Goal: Task Accomplishment & Management: Manage account settings

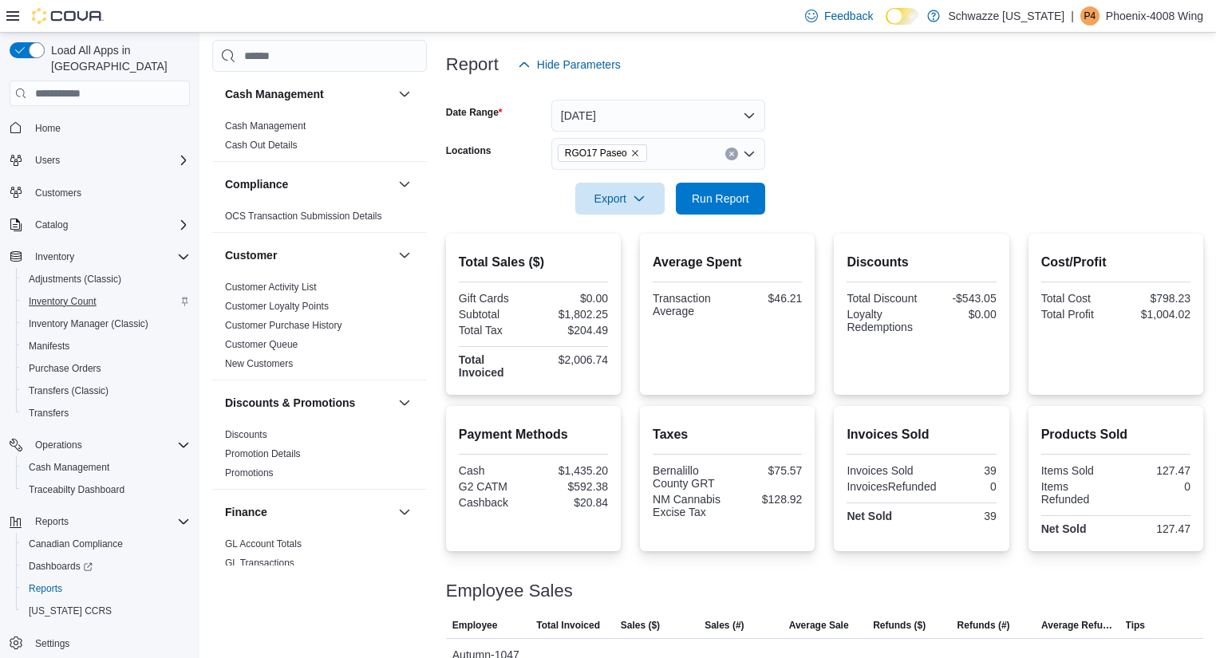
scroll to position [1043, 0]
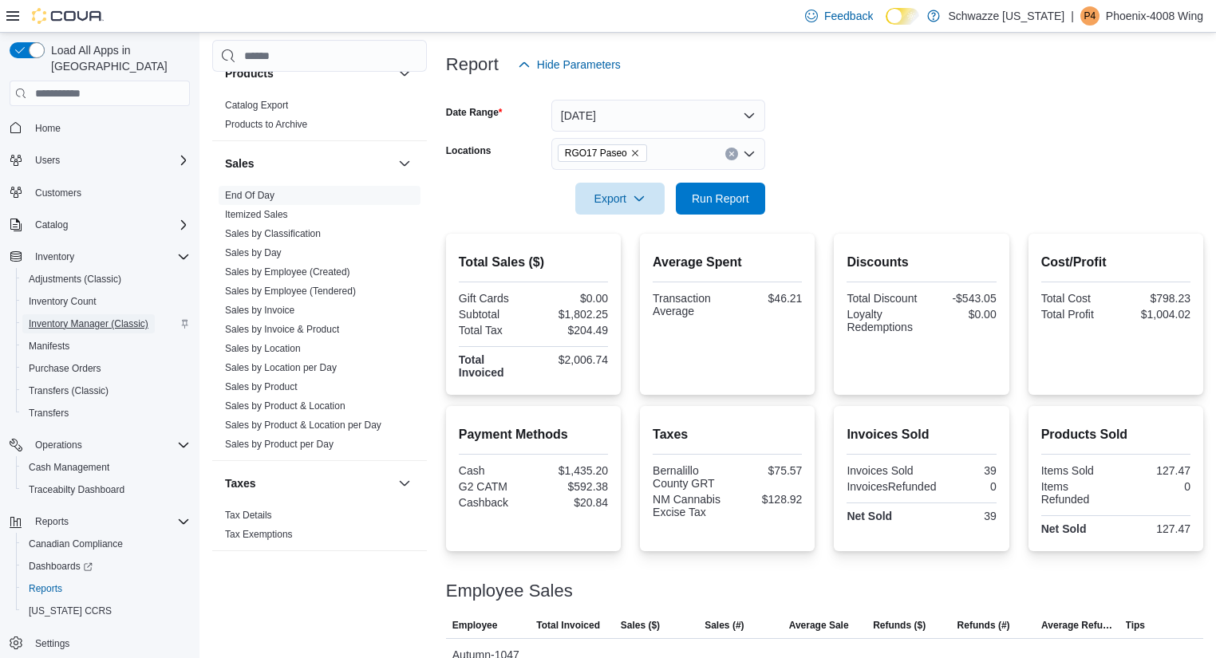
click at [83, 314] on span "Inventory Manager (Classic)" at bounding box center [89, 323] width 120 height 19
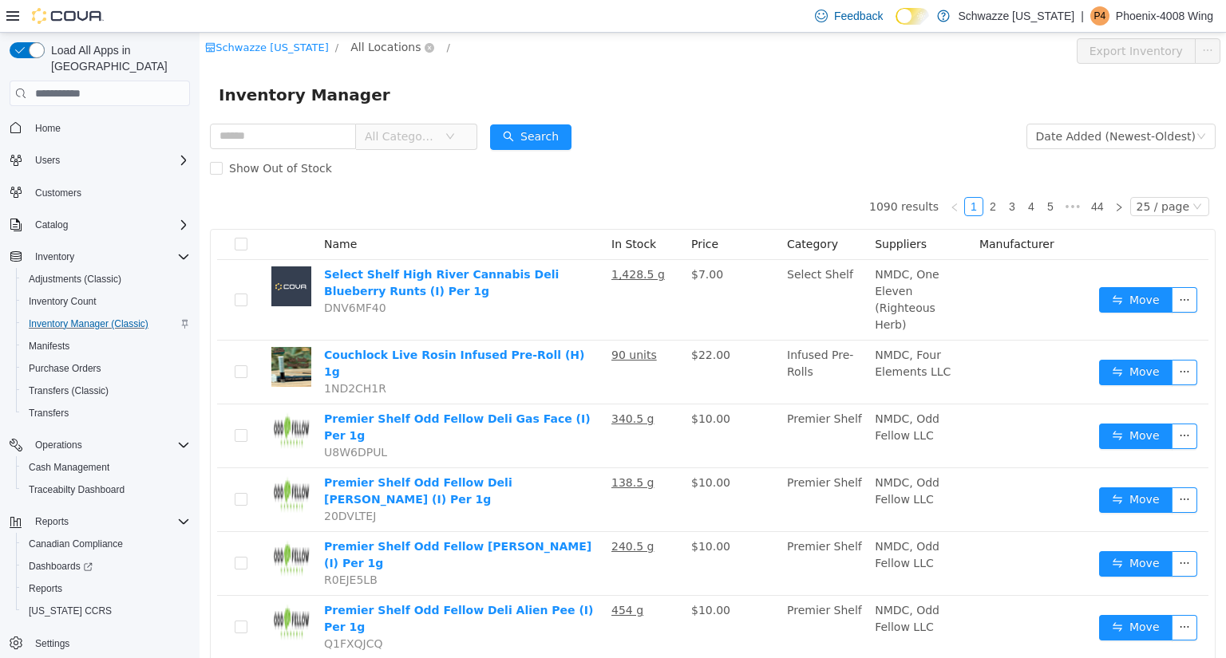
click at [377, 53] on span "All Locations" at bounding box center [385, 47] width 70 height 18
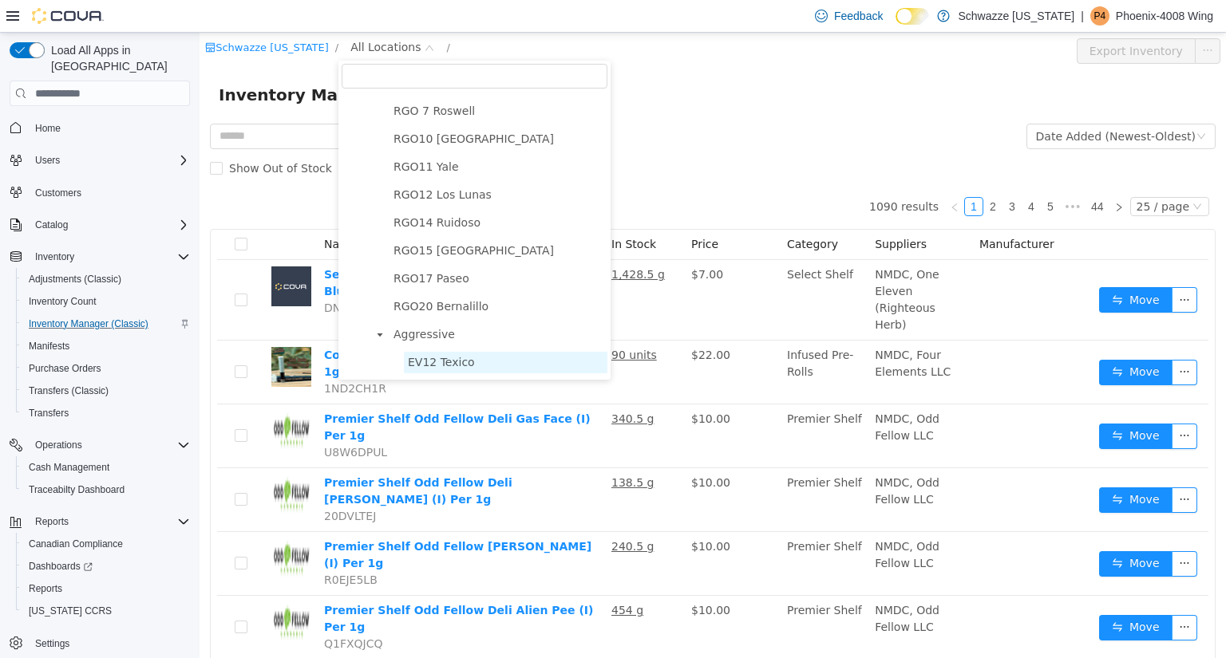
scroll to position [692, 0]
click at [417, 286] on span "RGO17 Paseo" at bounding box center [431, 279] width 76 height 13
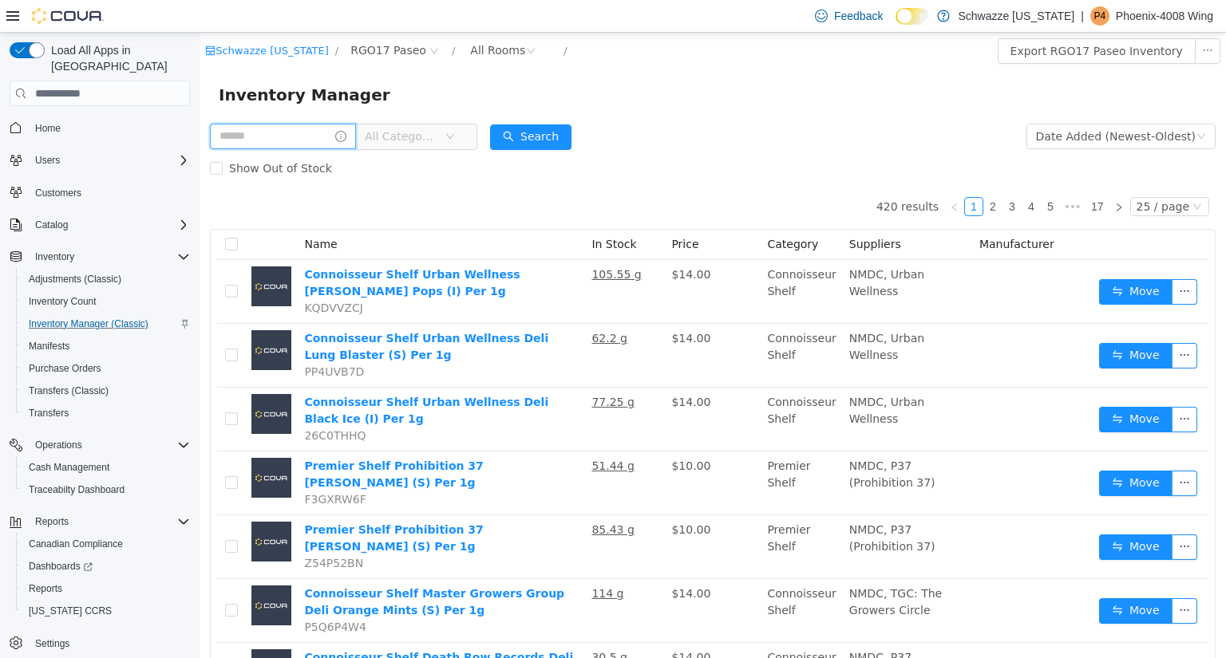
click at [291, 143] on input "text" at bounding box center [283, 137] width 146 height 26
click at [563, 128] on button "Search" at bounding box center [545, 138] width 81 height 26
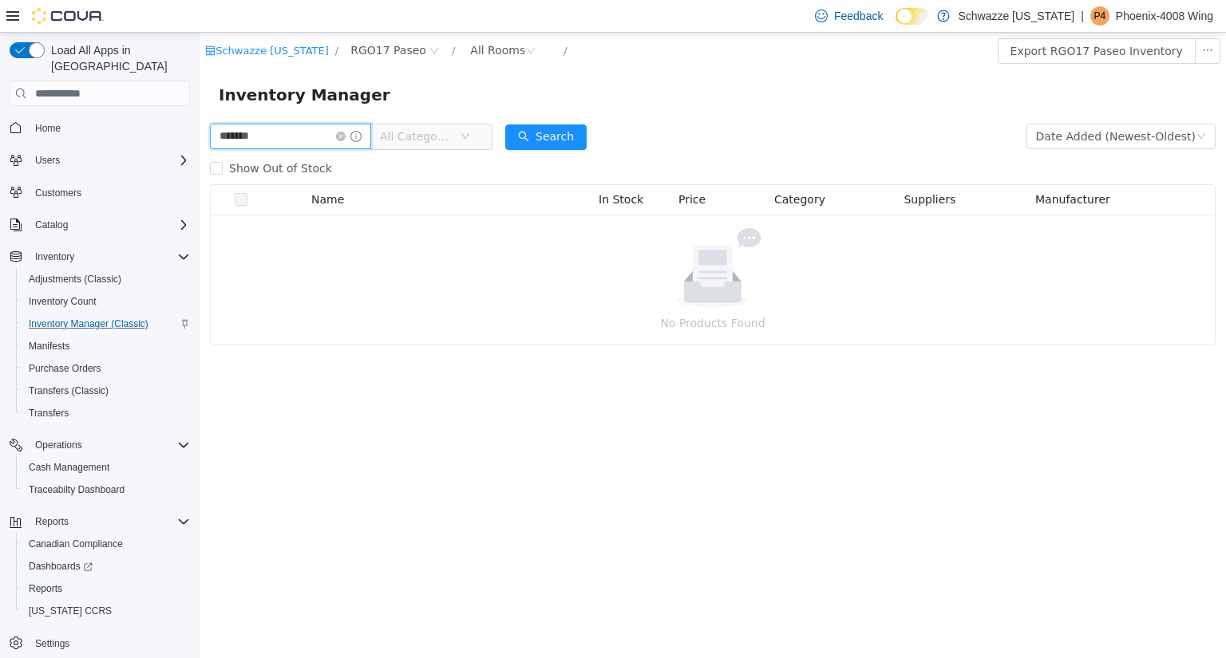
click at [292, 144] on input "*******" at bounding box center [290, 137] width 161 height 26
type input "*"
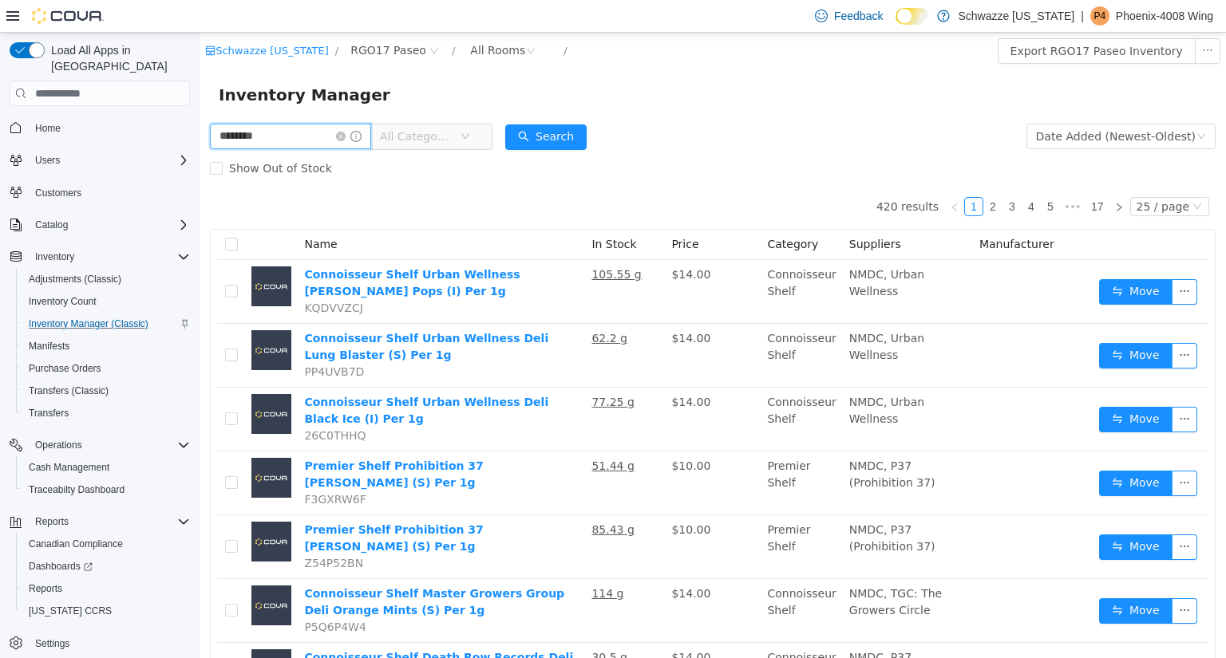
type input "********"
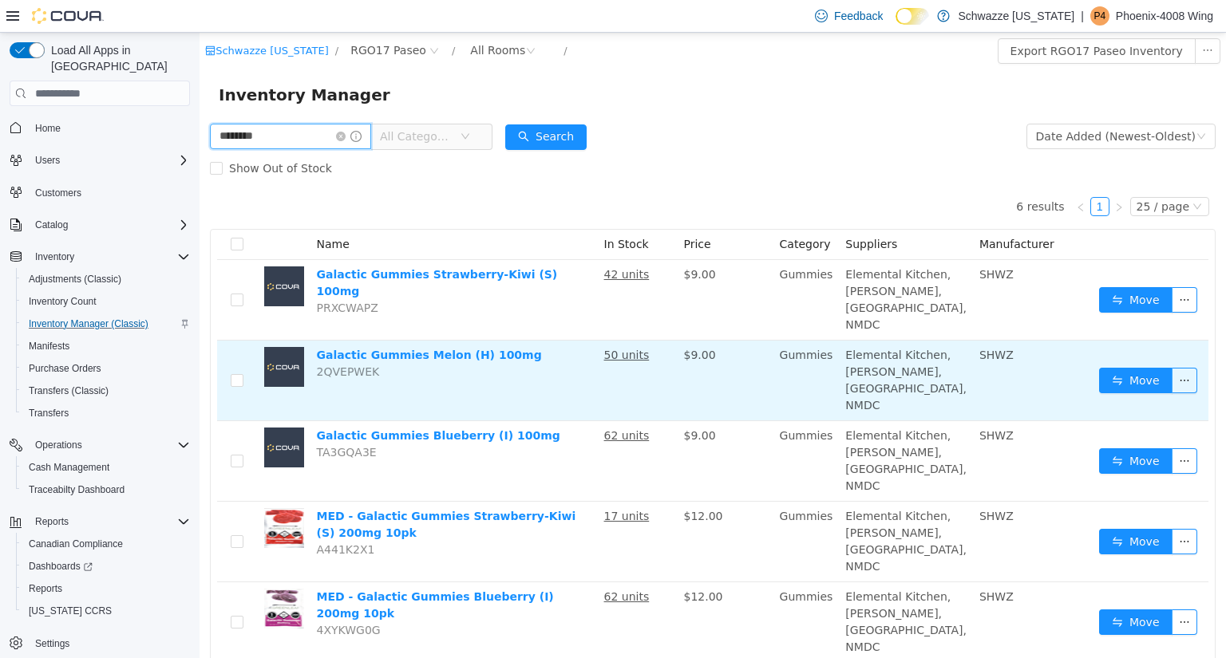
scroll to position [30, 0]
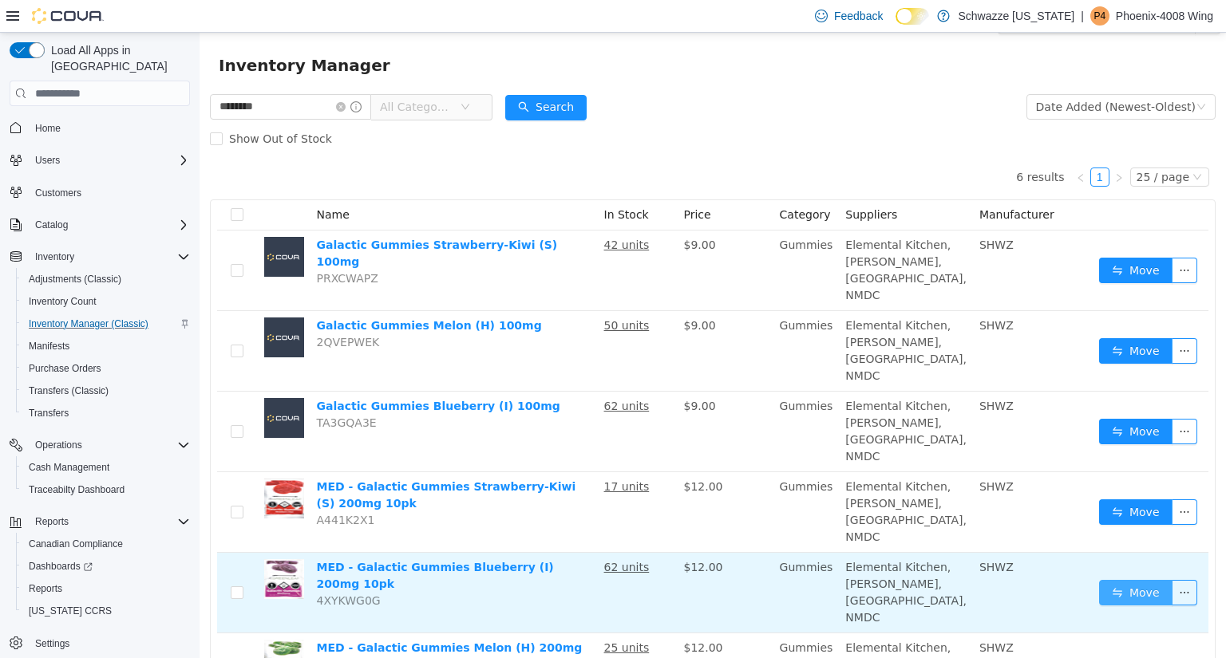
click at [1139, 580] on button "Move" at bounding box center [1135, 593] width 73 height 26
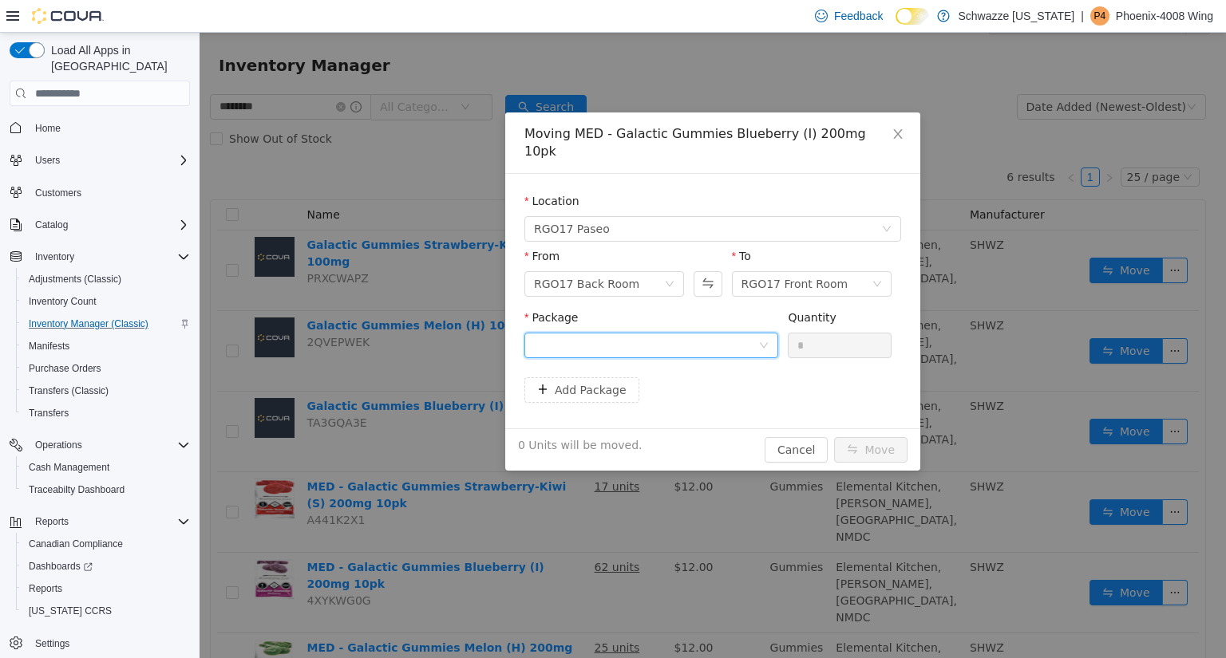
click at [672, 334] on div at bounding box center [646, 346] width 224 height 24
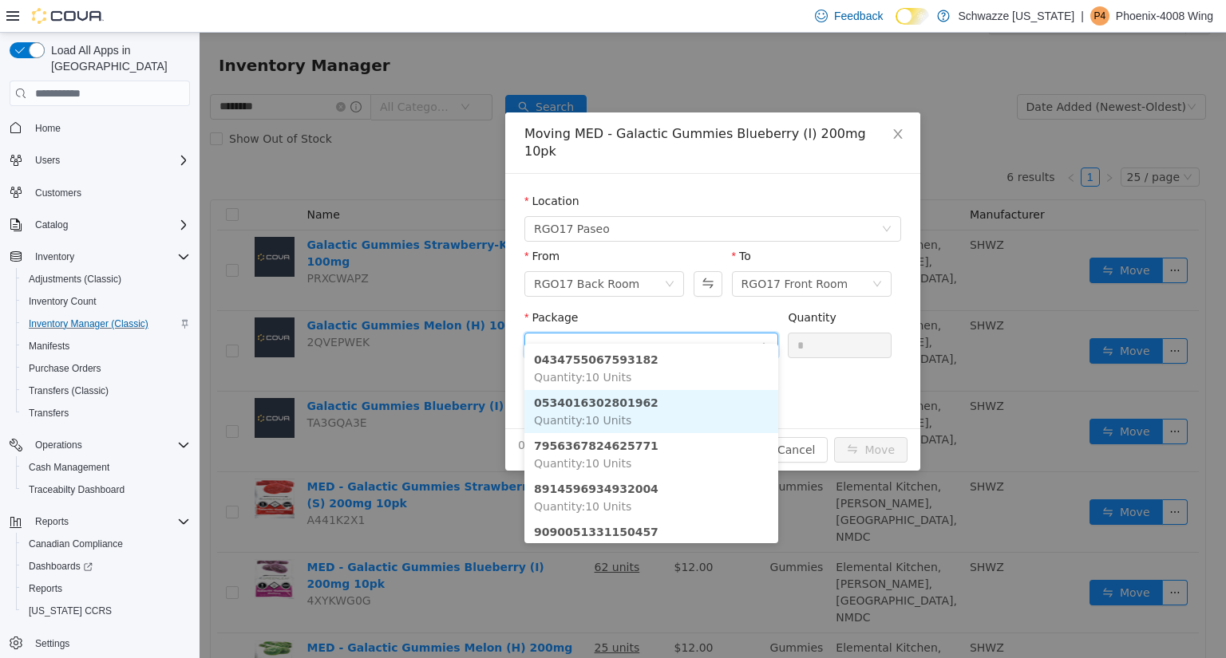
scroll to position [23, 0]
click at [632, 419] on li "0534016302801962 Quantity : 10 Units" at bounding box center [651, 414] width 254 height 43
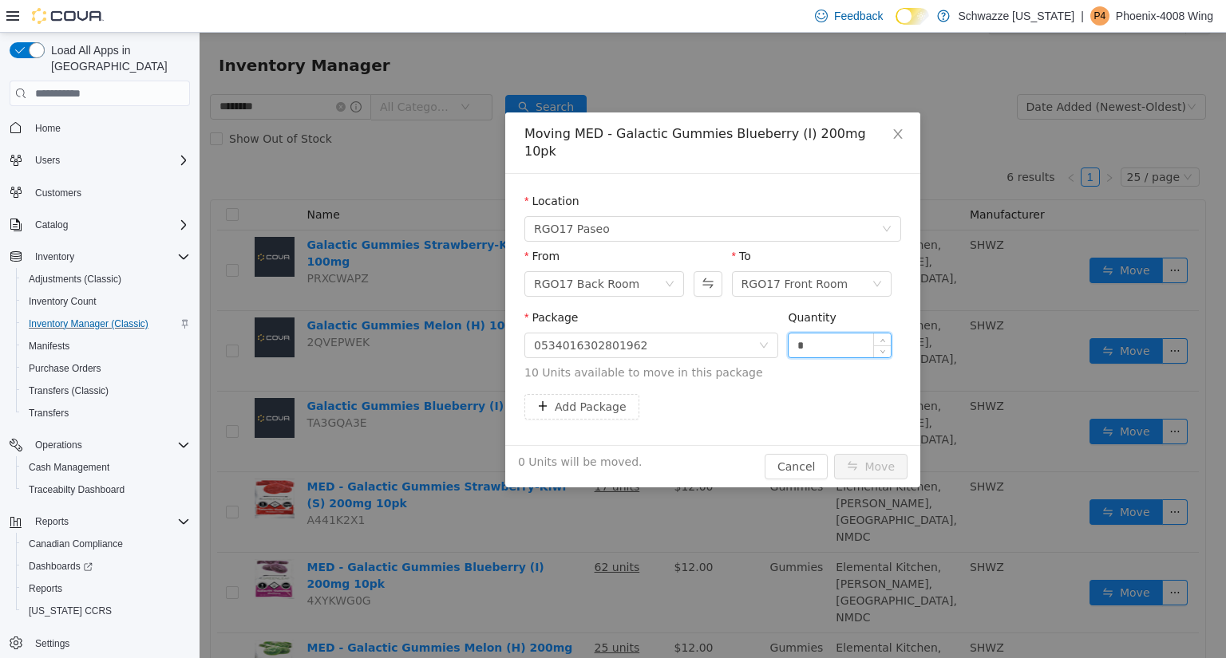
click at [840, 334] on input "*" at bounding box center [840, 346] width 102 height 24
type input "**"
click at [896, 454] on button "Move" at bounding box center [870, 467] width 73 height 26
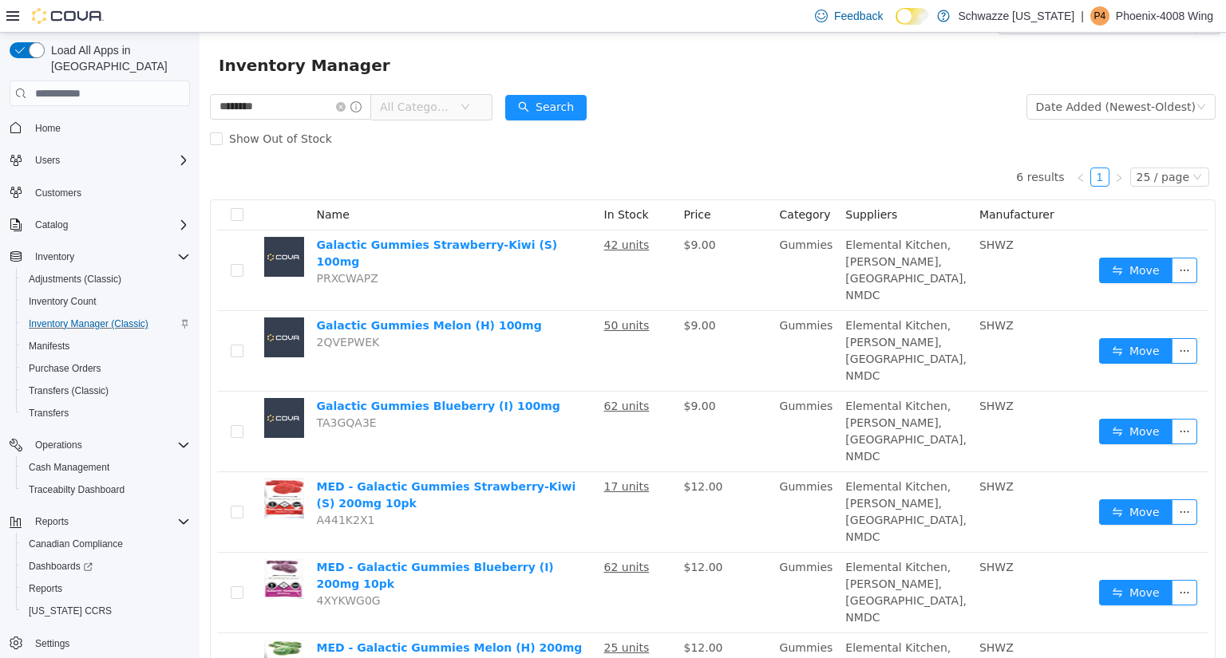
click at [896, 480] on span "Elemental Kitchen, R. Greenleaf, Everest, NMDC" at bounding box center [905, 511] width 121 height 63
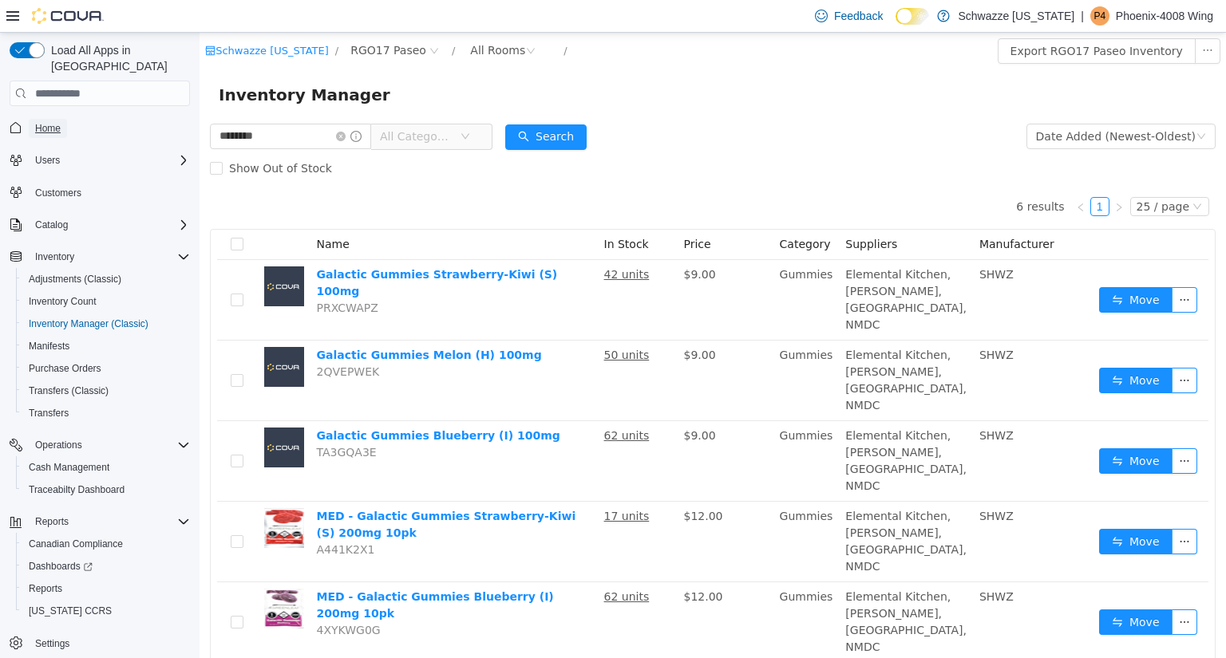
click at [54, 122] on span "Home" at bounding box center [48, 128] width 26 height 13
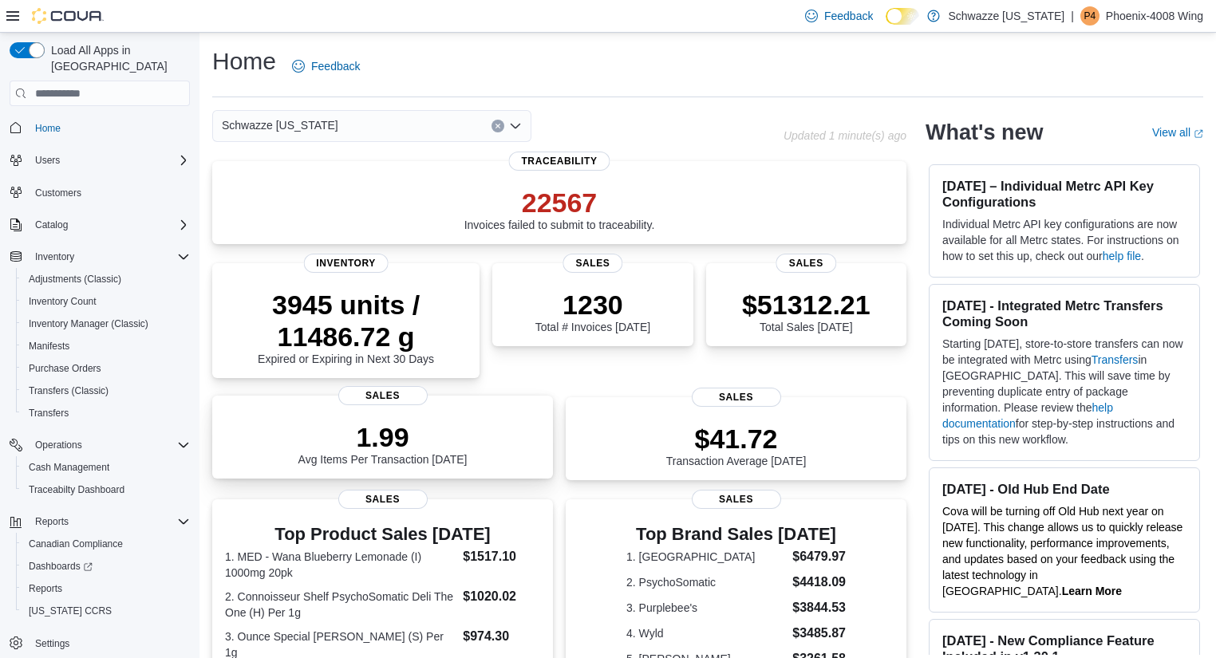
click at [408, 409] on div "1.99 Avg Items Per Transaction [DATE] Sales" at bounding box center [382, 437] width 341 height 83
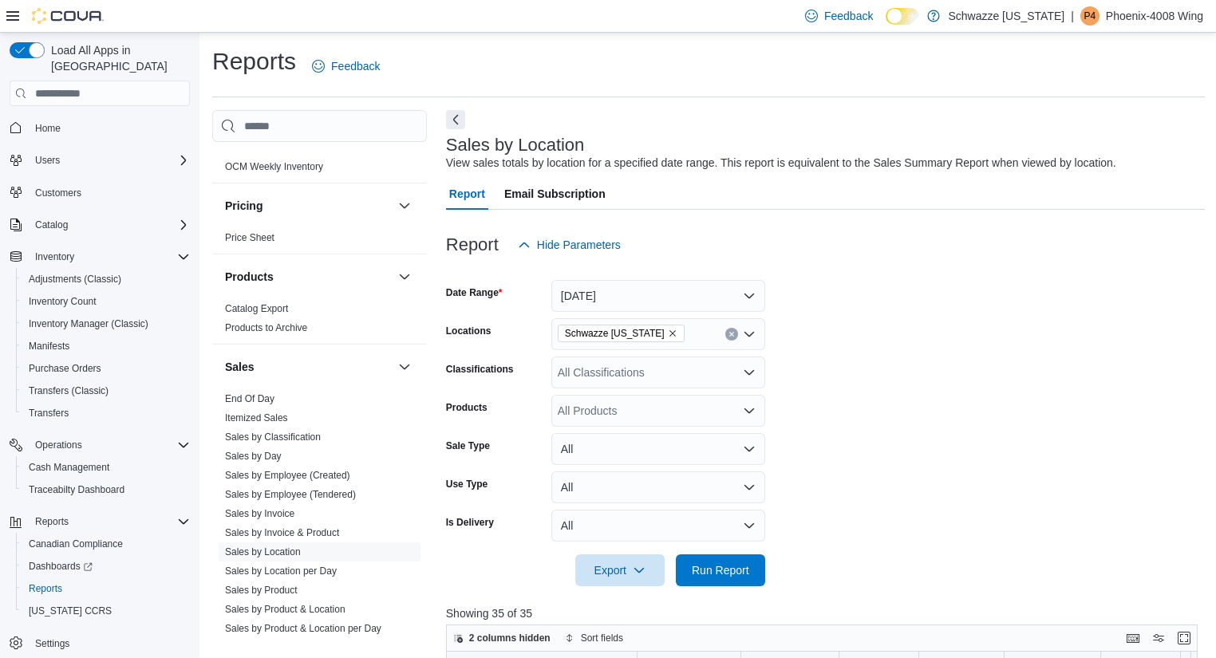
scroll to position [918, 0]
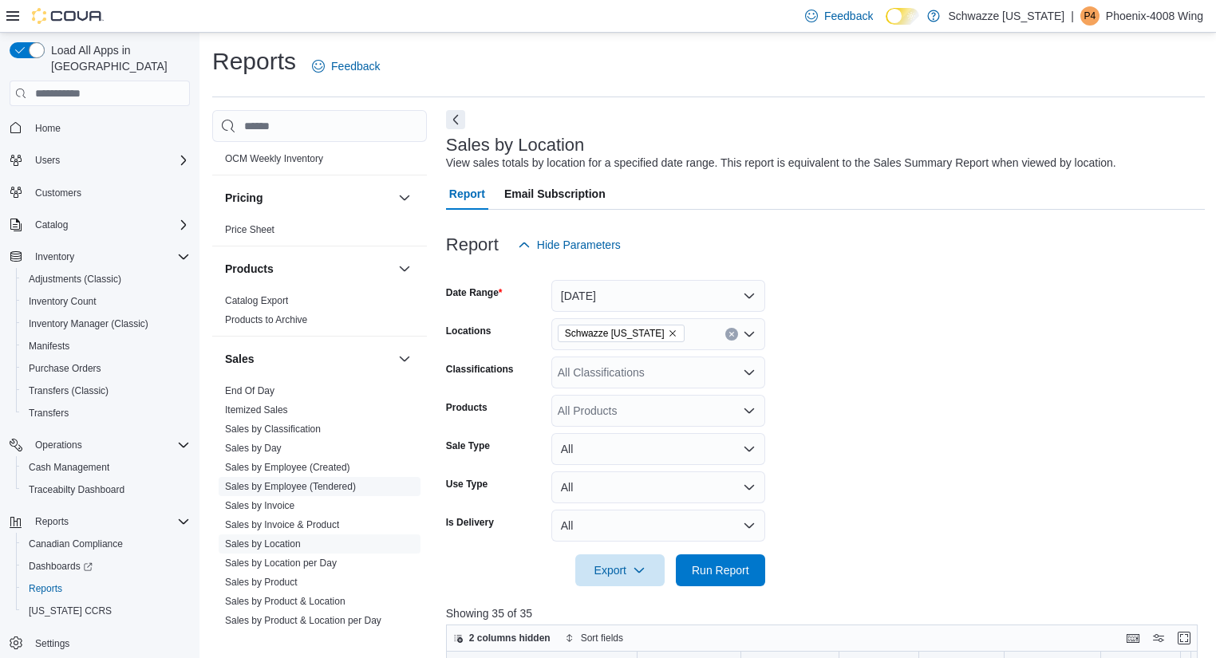
click at [335, 481] on link "Sales by Employee (Tendered)" at bounding box center [290, 486] width 131 height 11
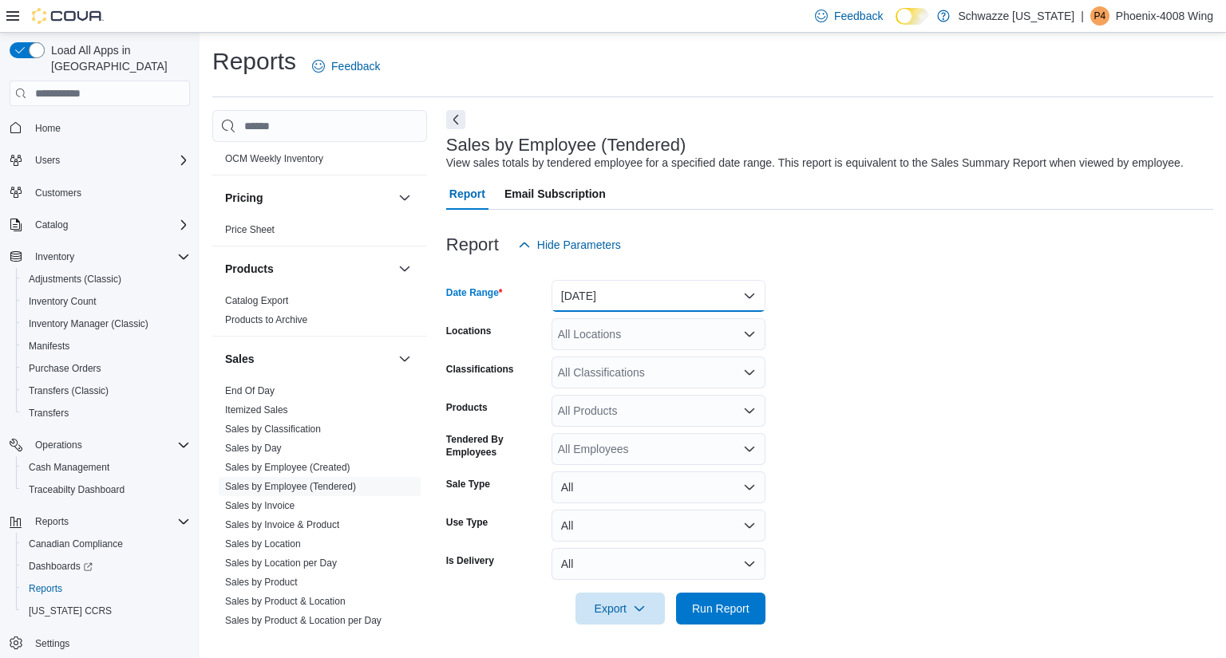
click at [646, 288] on button "Yesterday" at bounding box center [658, 296] width 214 height 32
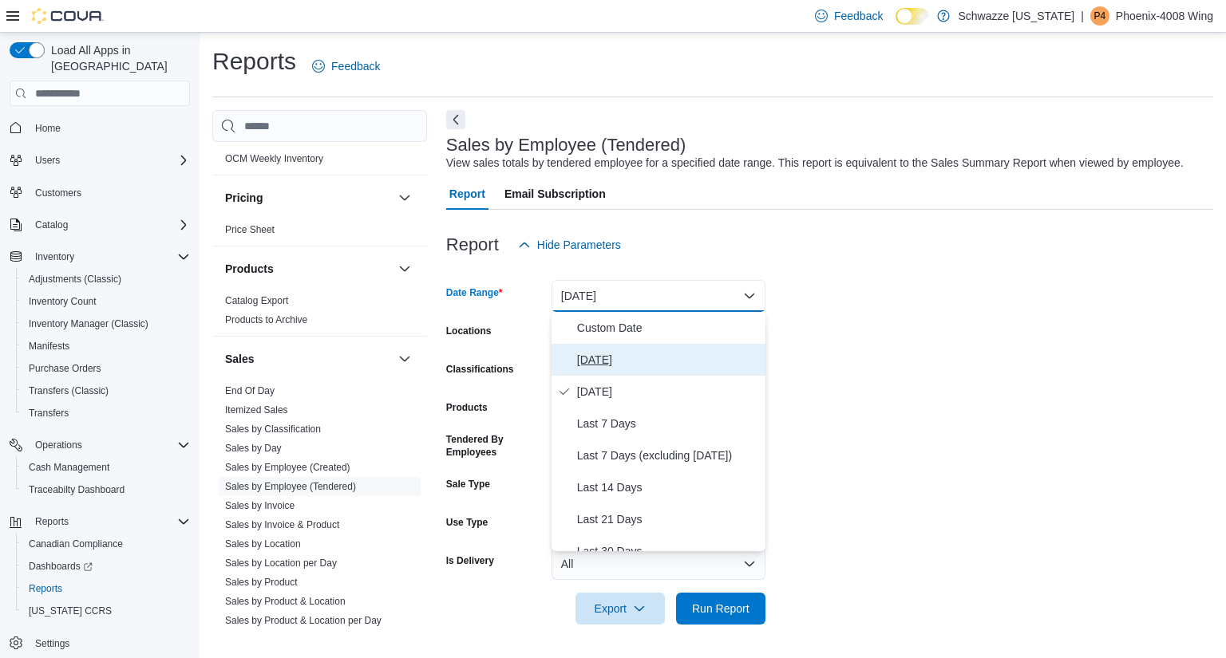
click at [603, 363] on span "Today" at bounding box center [668, 359] width 182 height 19
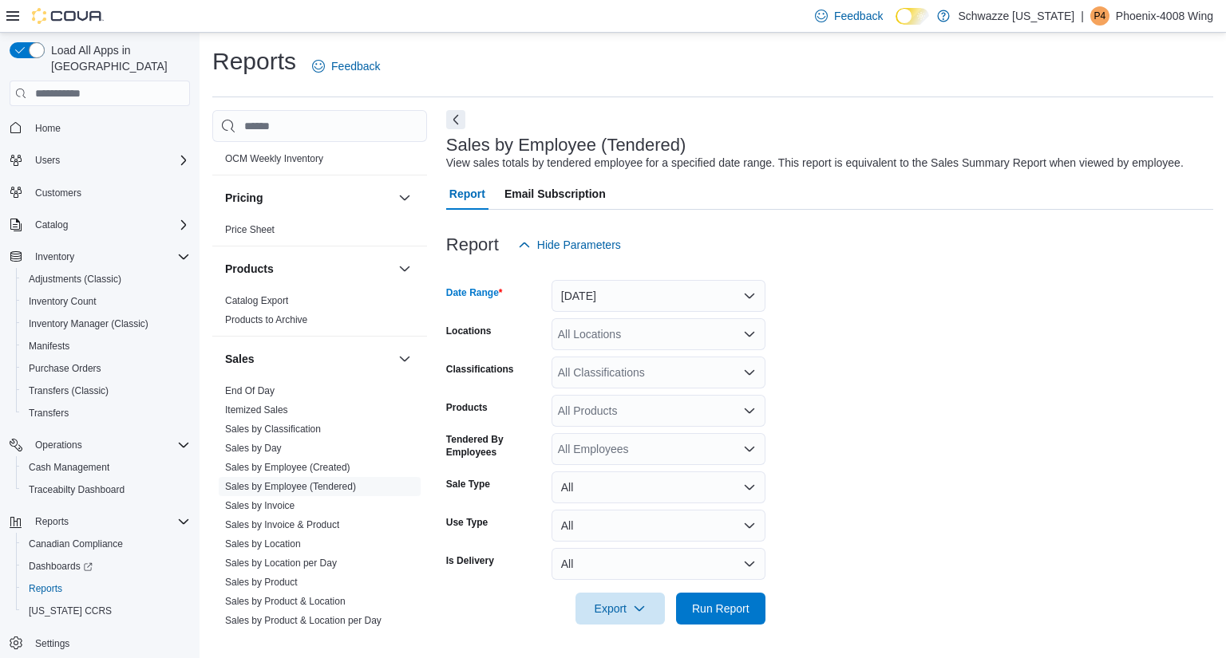
click at [886, 381] on form "Date Range Today Locations All Locations Classifications All Classifications Pr…" at bounding box center [829, 443] width 767 height 364
click at [686, 326] on div "All Locations" at bounding box center [658, 334] width 214 height 32
type input "***"
click at [641, 357] on span "RGO17 Paseo" at bounding box center [630, 362] width 73 height 16
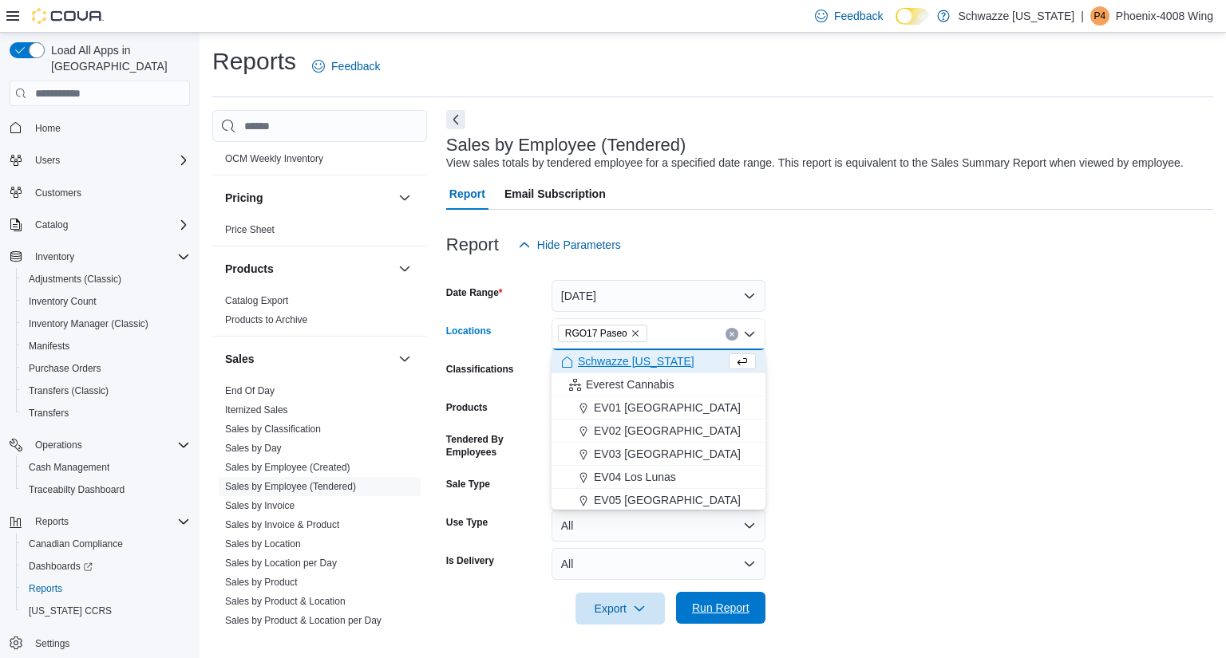
click at [716, 608] on span "Run Report" at bounding box center [720, 608] width 57 height 16
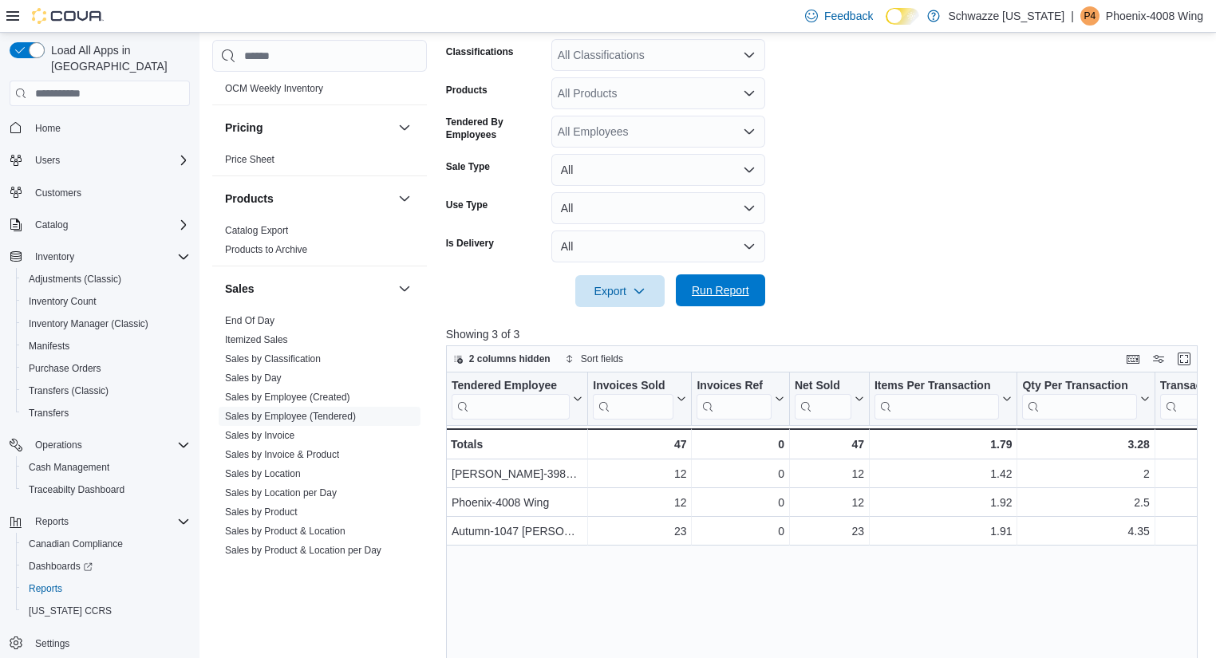
click at [725, 302] on span "Run Report" at bounding box center [721, 291] width 70 height 32
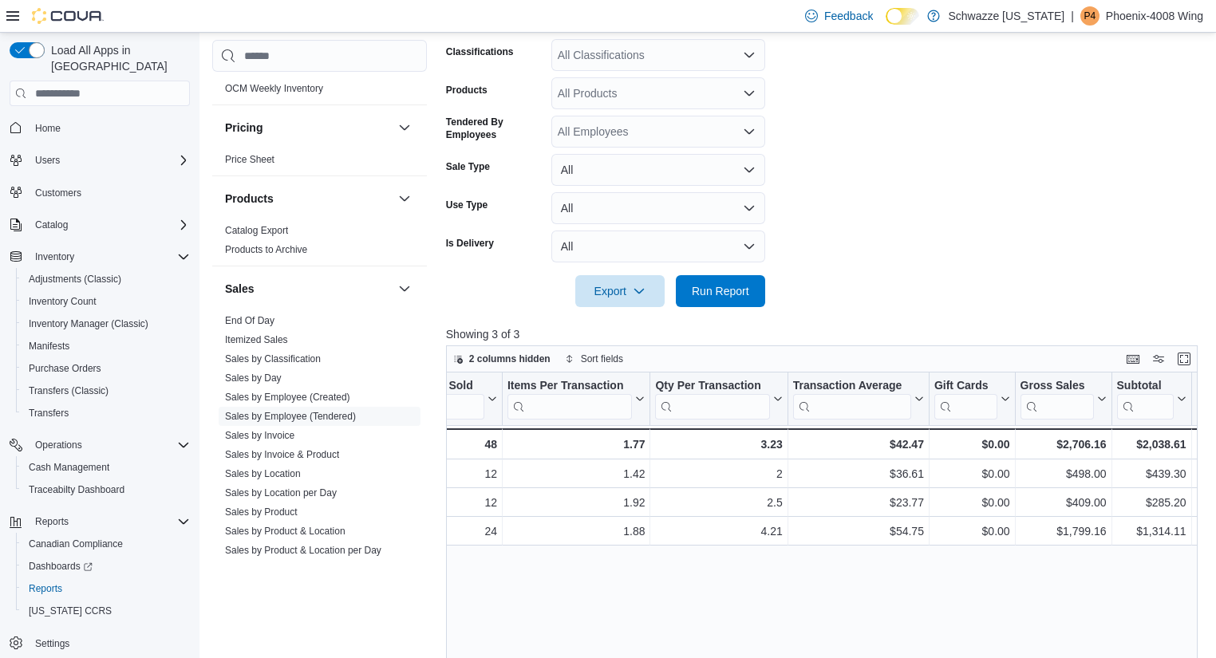
scroll to position [0, 367]
click at [736, 280] on span "Run Report" at bounding box center [721, 291] width 70 height 32
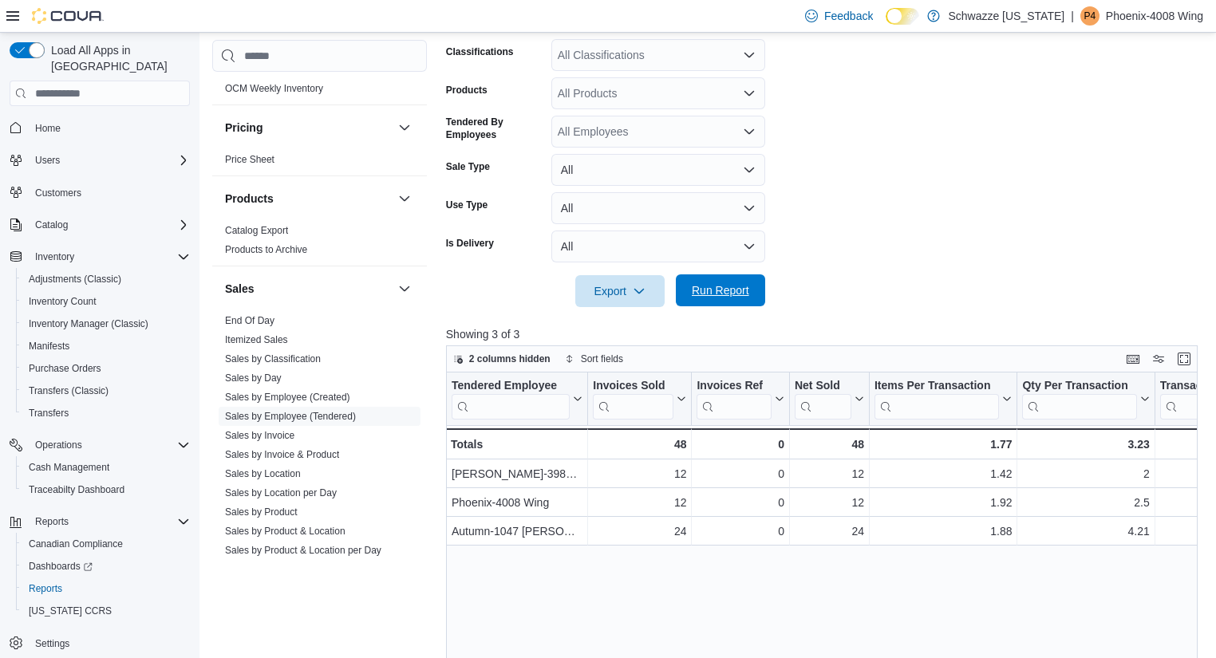
click at [747, 291] on span "Run Report" at bounding box center [720, 291] width 57 height 16
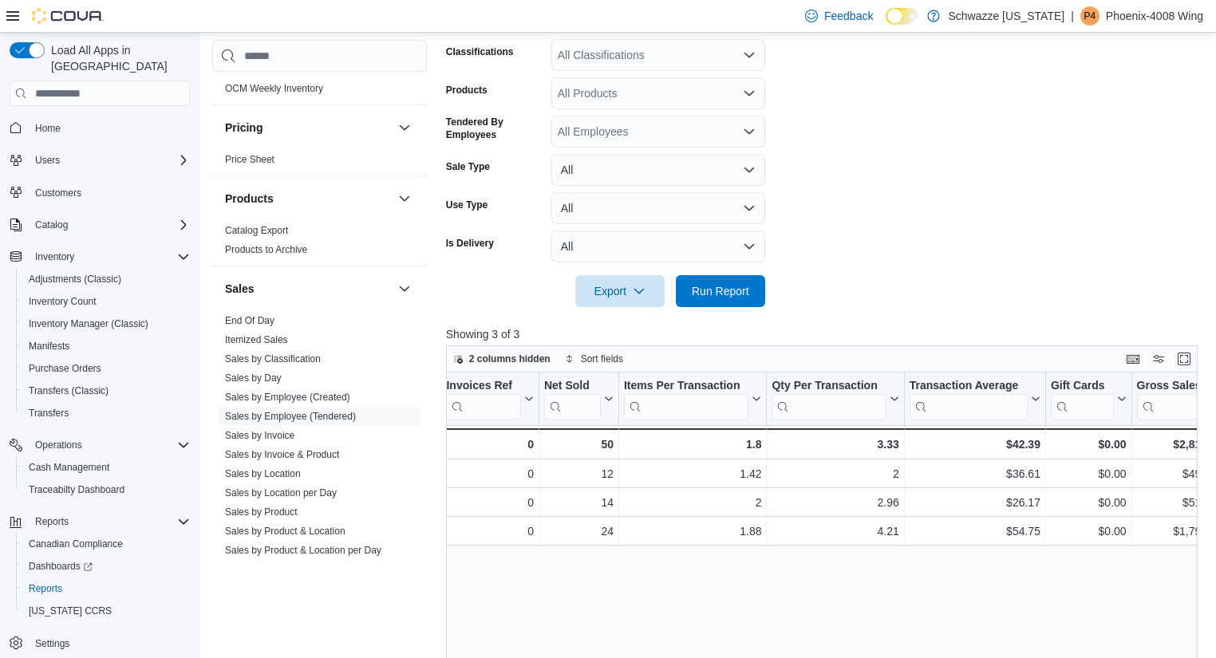
scroll to position [0, 251]
click at [756, 287] on button "Run Report" at bounding box center [720, 291] width 89 height 32
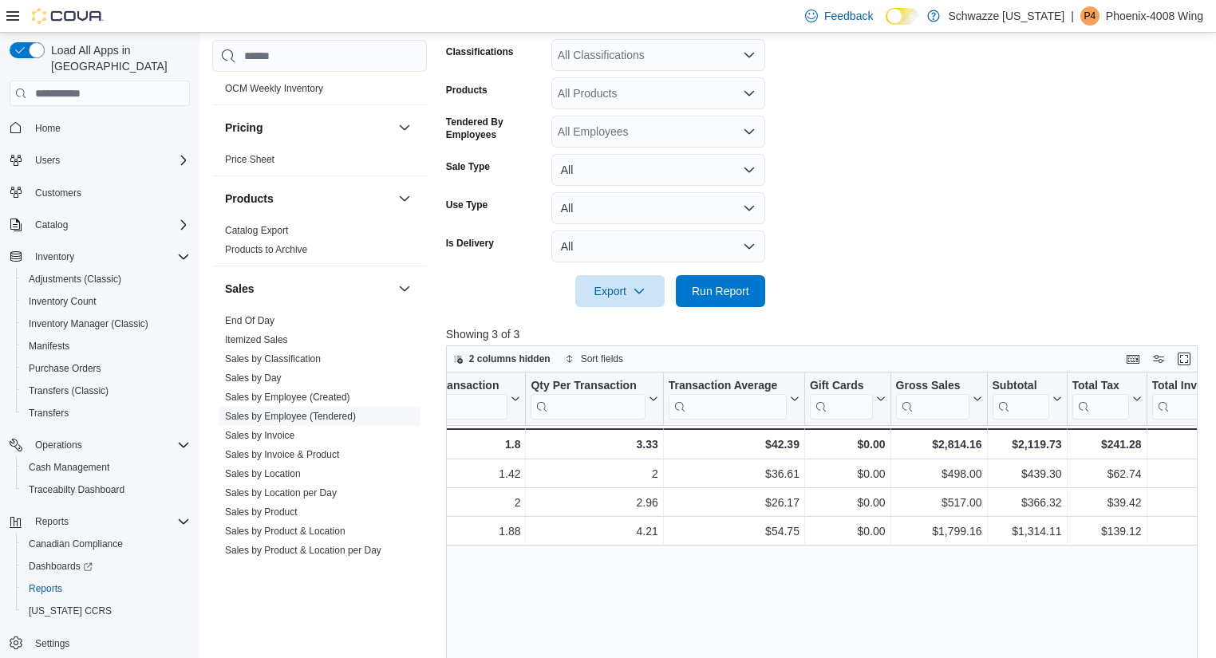
scroll to position [0, 493]
click at [721, 298] on span "Run Report" at bounding box center [720, 291] width 57 height 16
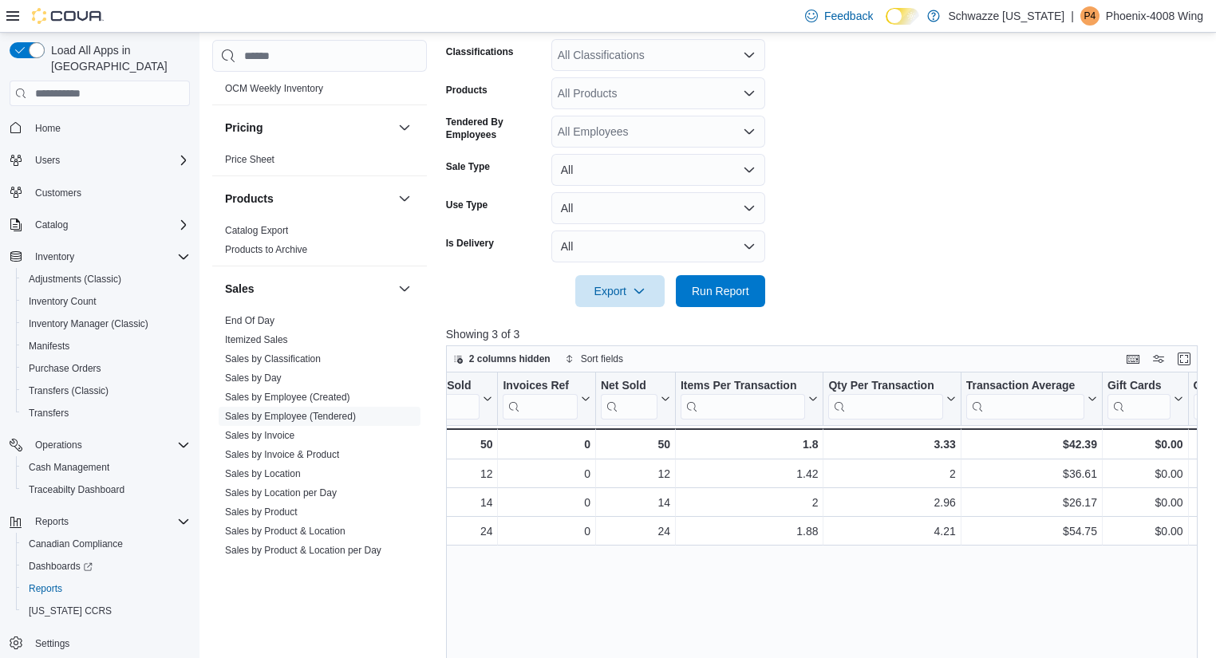
scroll to position [0, 195]
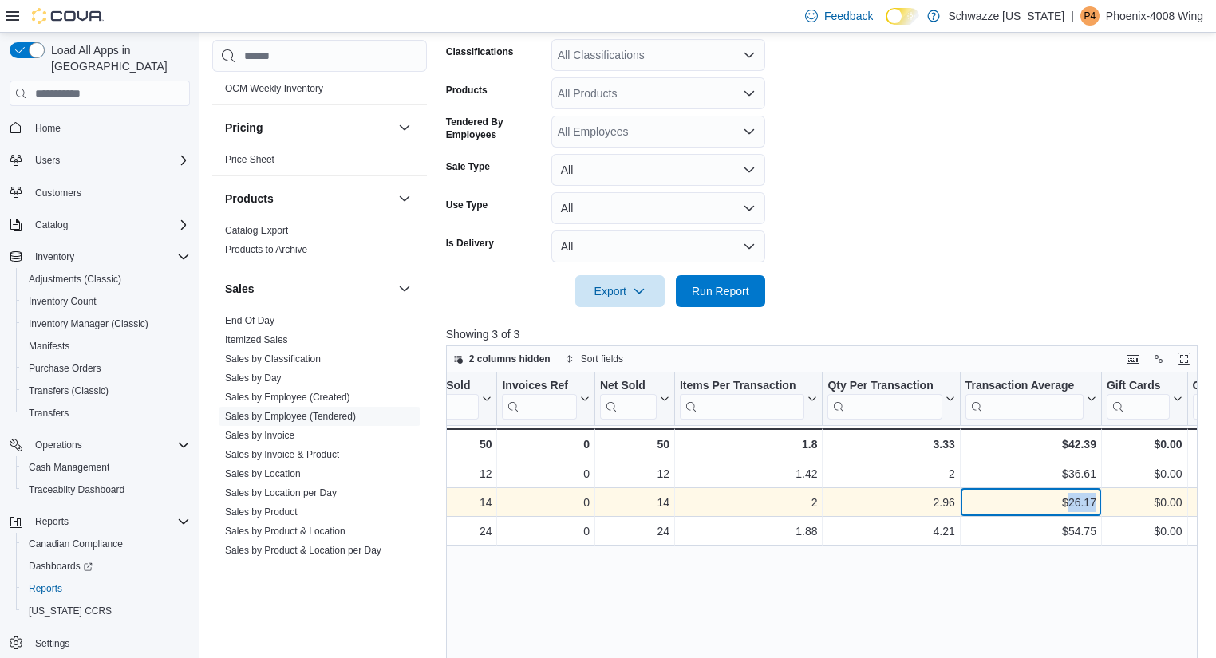
drag, startPoint x: 1067, startPoint y: 502, endPoint x: 1100, endPoint y: 503, distance: 32.7
click at [1100, 503] on div "$26.17 - Transaction Average, column 7, row 2" at bounding box center [1031, 502] width 141 height 29
click at [1095, 502] on div "$26.17" at bounding box center [1031, 502] width 131 height 19
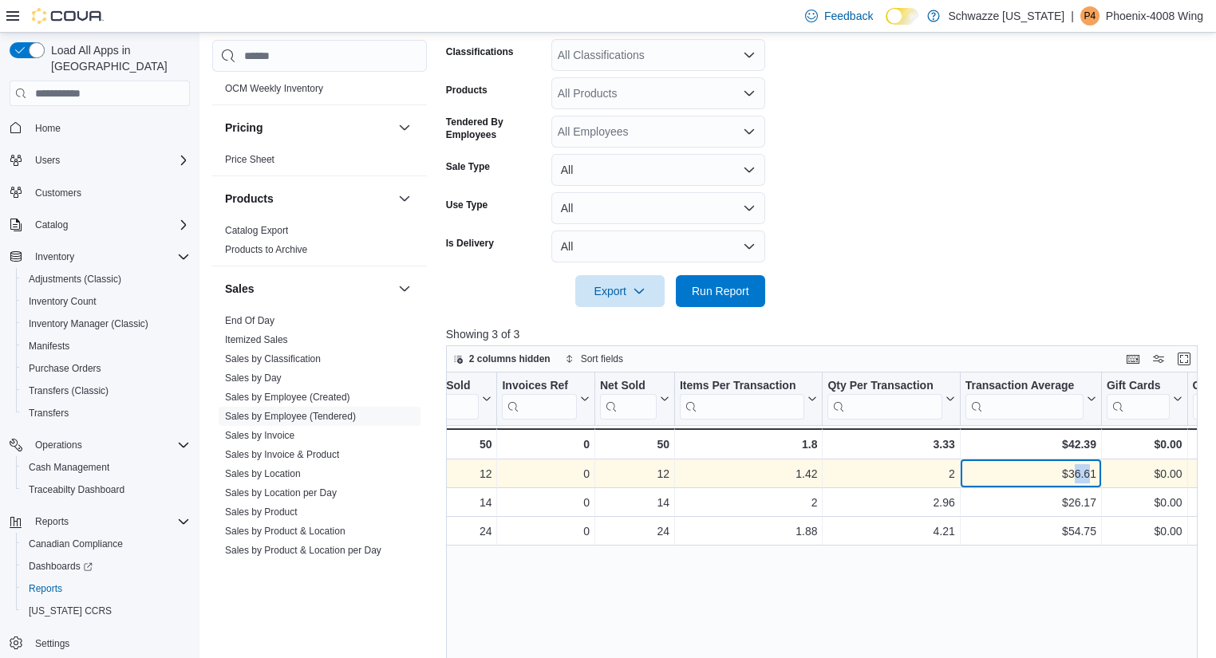
drag, startPoint x: 1072, startPoint y: 470, endPoint x: 1093, endPoint y: 476, distance: 21.5
click at [1093, 476] on div "$36.61" at bounding box center [1031, 473] width 131 height 19
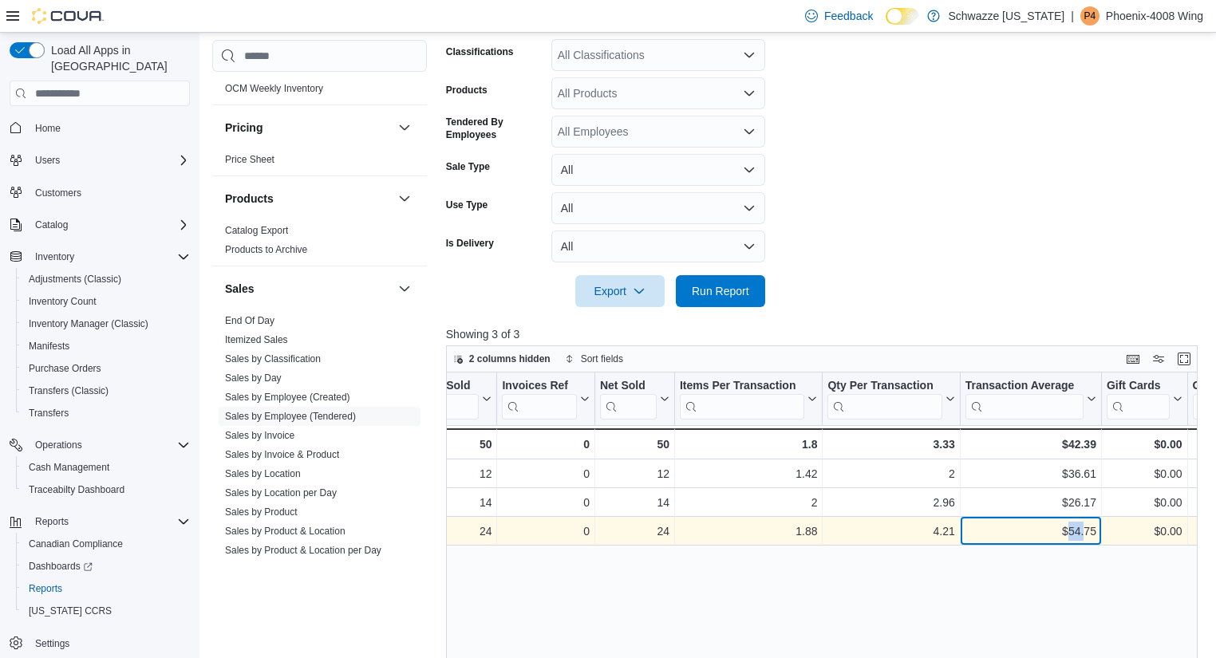
drag, startPoint x: 1067, startPoint y: 530, endPoint x: 1088, endPoint y: 534, distance: 21.1
click at [1088, 534] on div "$54.75" at bounding box center [1031, 531] width 131 height 19
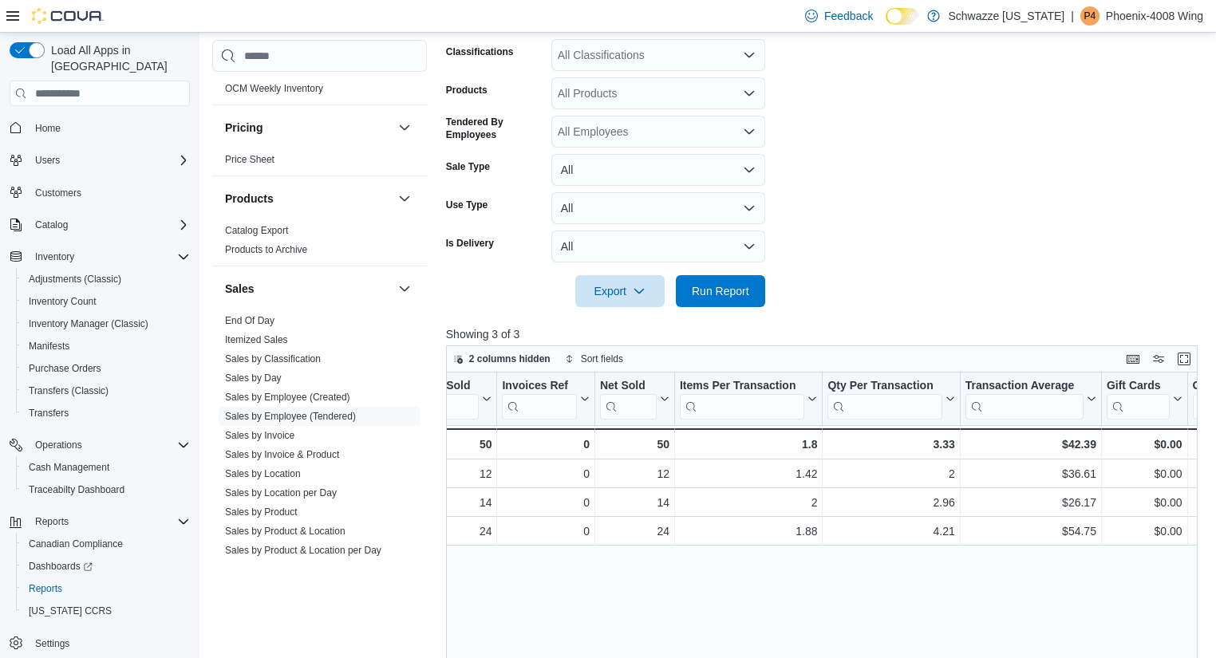
click at [1077, 568] on div "Tendered Employee Click to view column header actions Invoices Sold Click to vi…" at bounding box center [826, 623] width 760 height 500
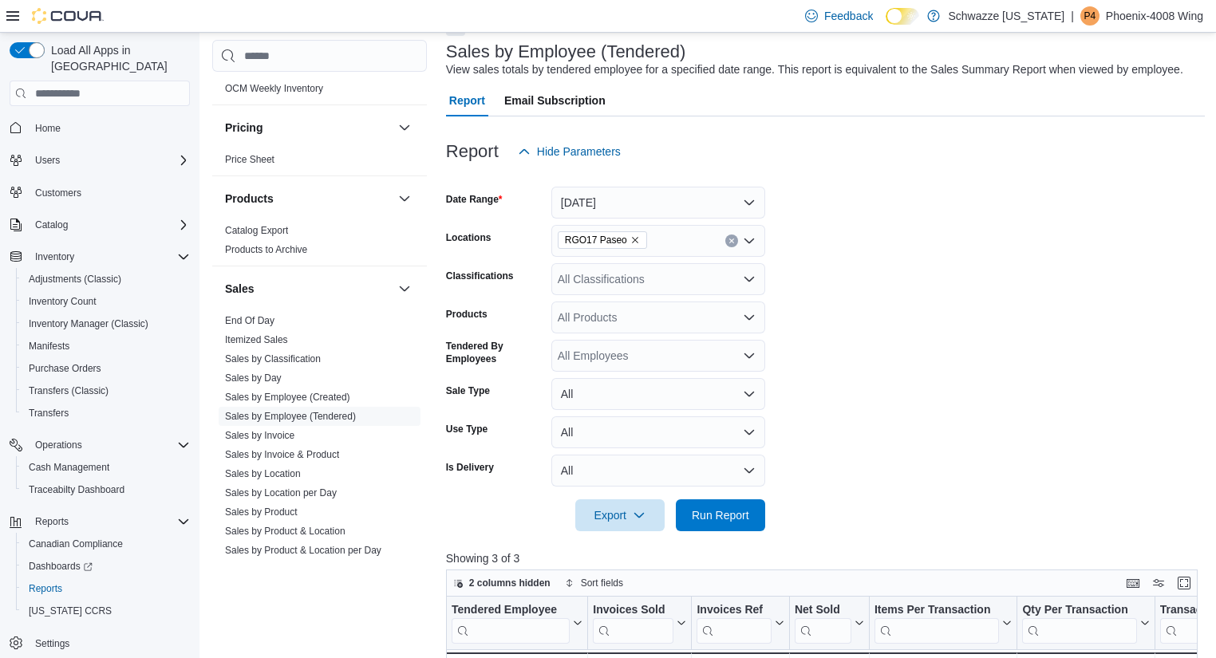
scroll to position [128, 0]
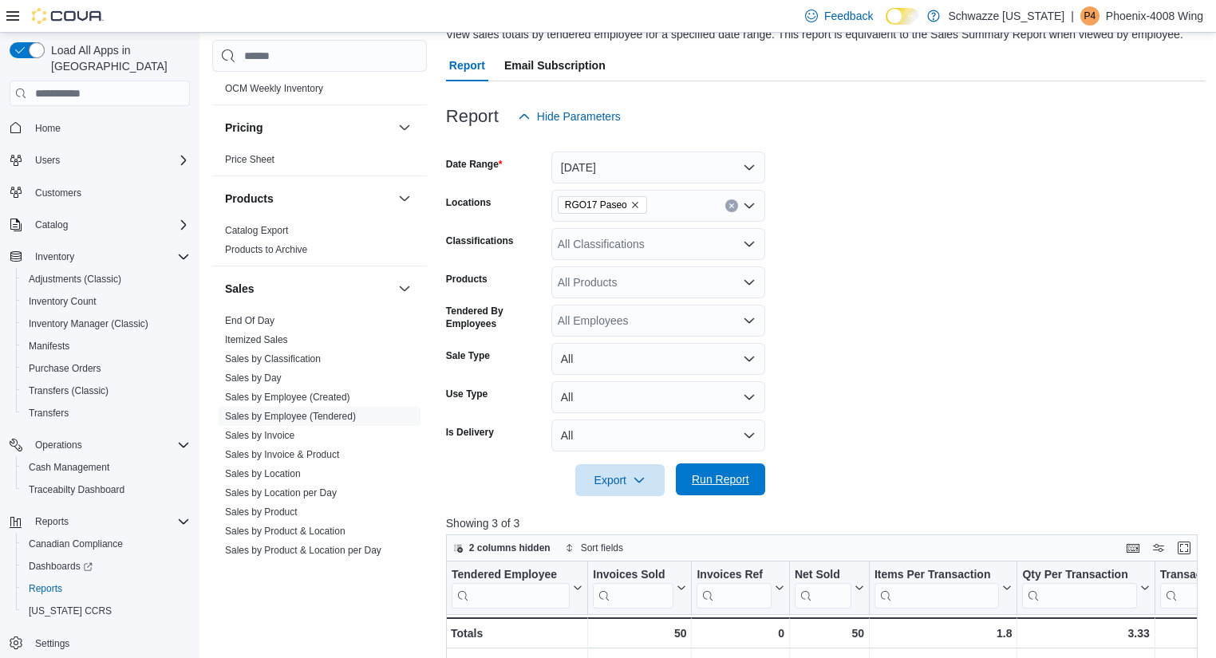
drag, startPoint x: 721, startPoint y: 485, endPoint x: 734, endPoint y: 484, distance: 13.6
click at [734, 484] on span "Run Report" at bounding box center [720, 480] width 57 height 16
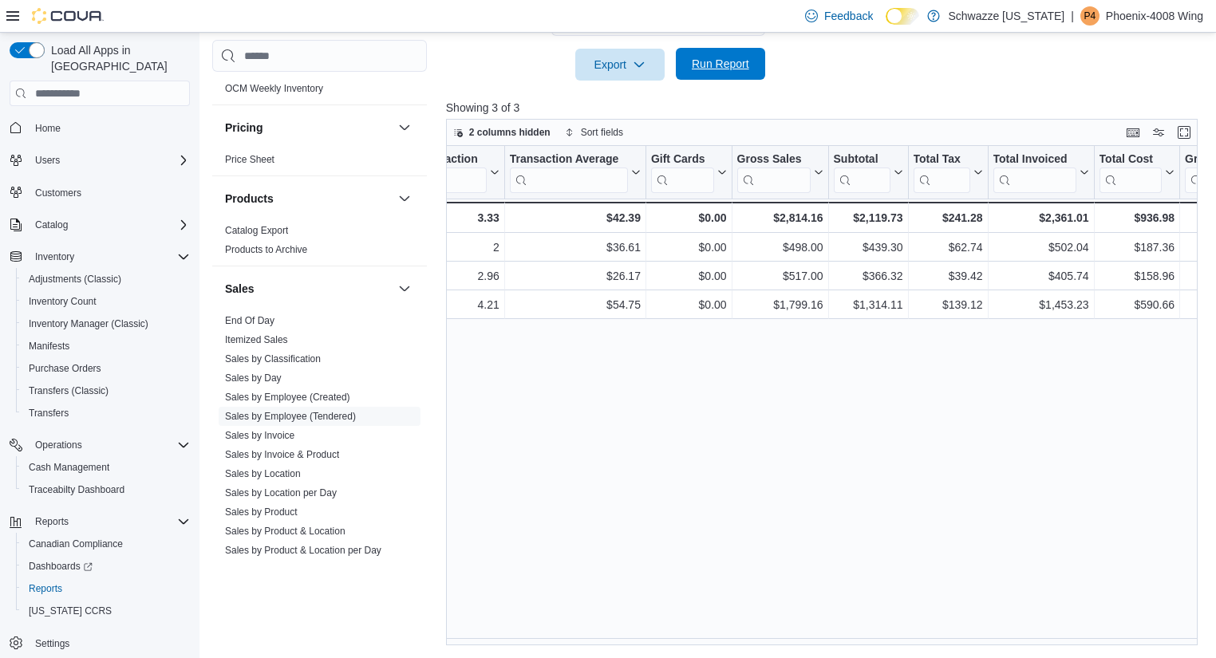
scroll to position [0, 664]
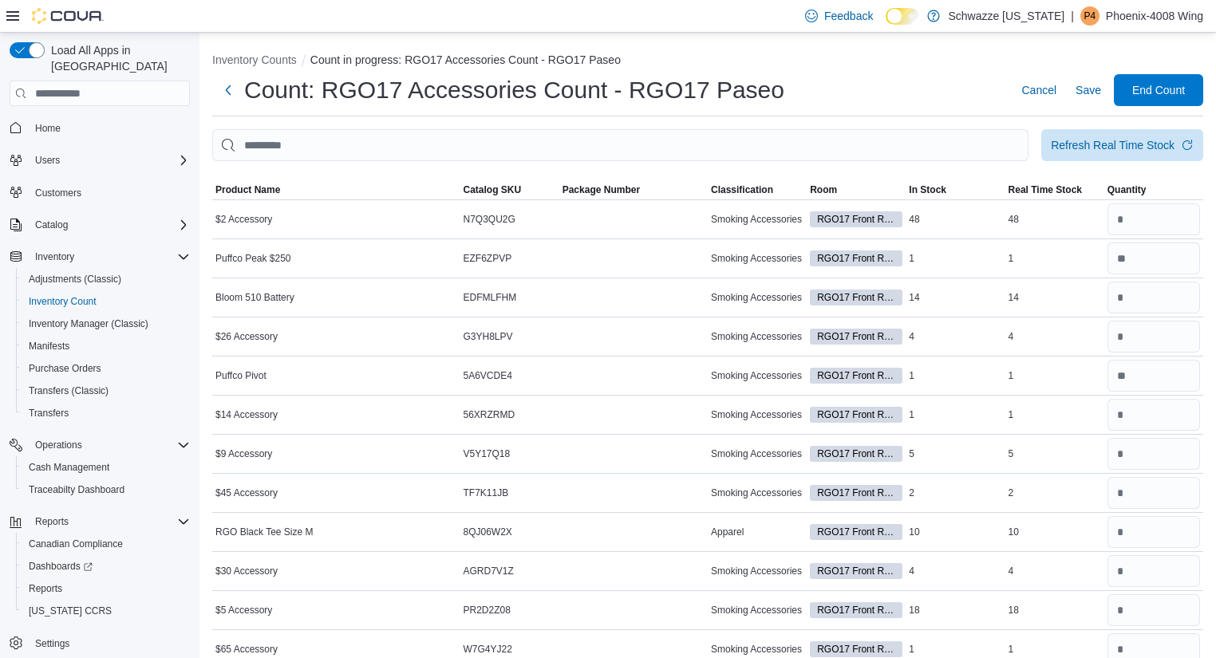
scroll to position [1191, 0]
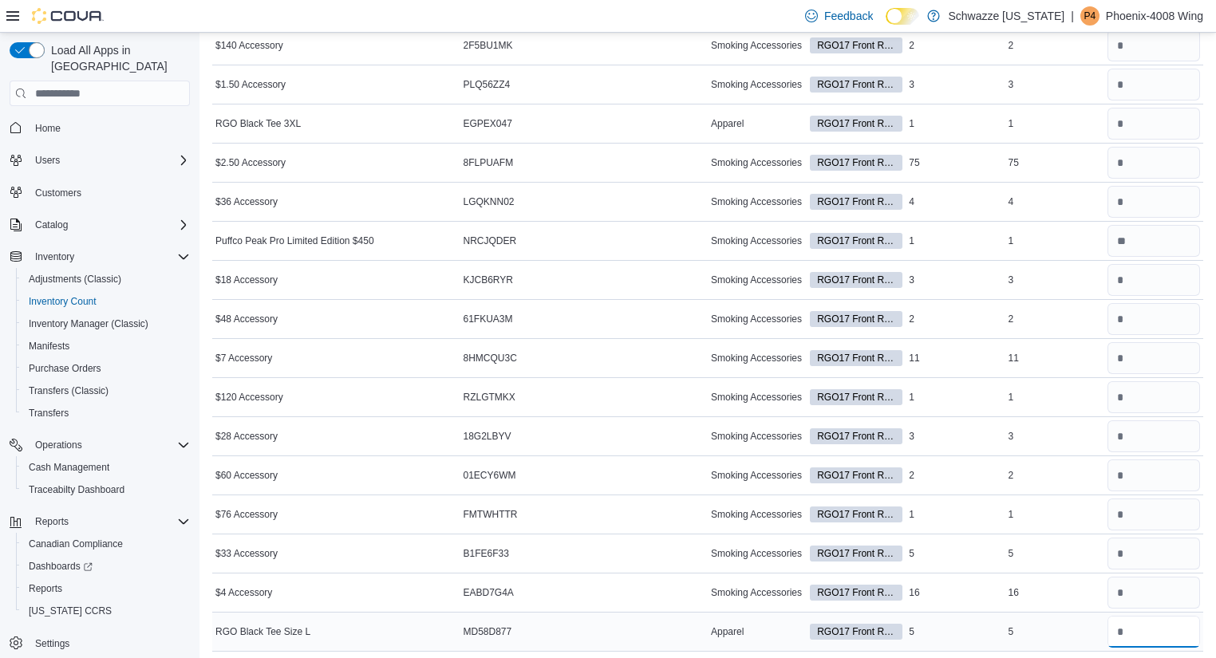
click at [1131, 625] on input "number" at bounding box center [1154, 632] width 93 height 32
type input "*"
click at [1134, 585] on input "number" at bounding box center [1154, 593] width 93 height 32
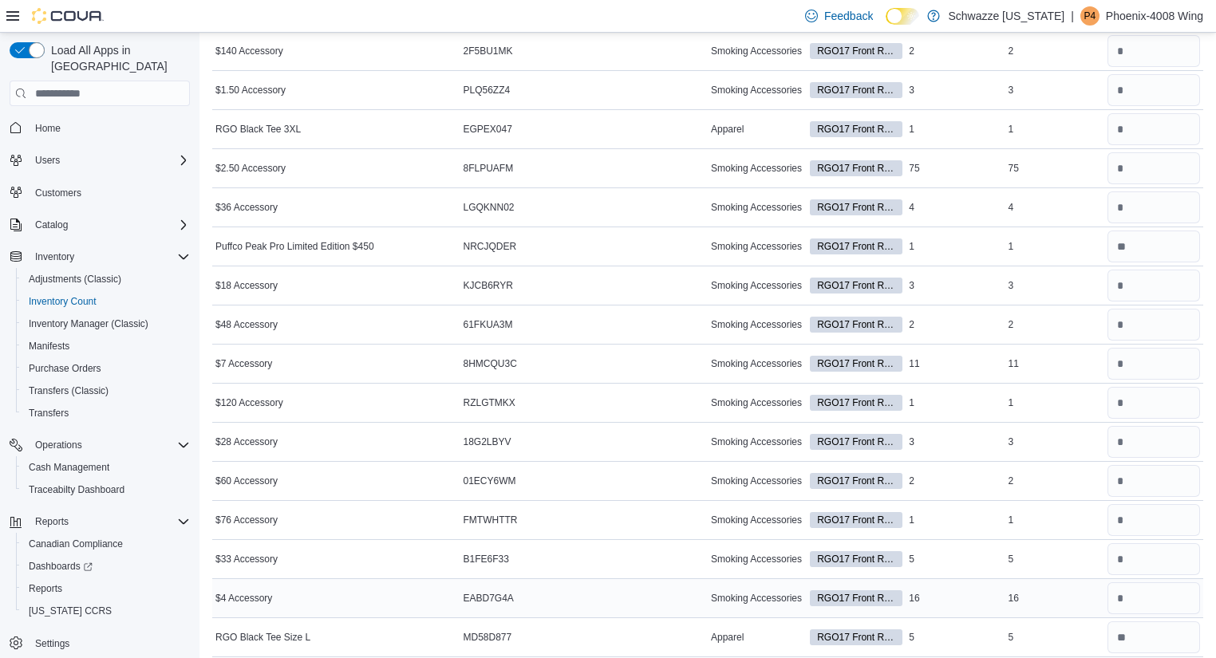
scroll to position [1184, 0]
click at [1130, 552] on input "number" at bounding box center [1154, 560] width 93 height 32
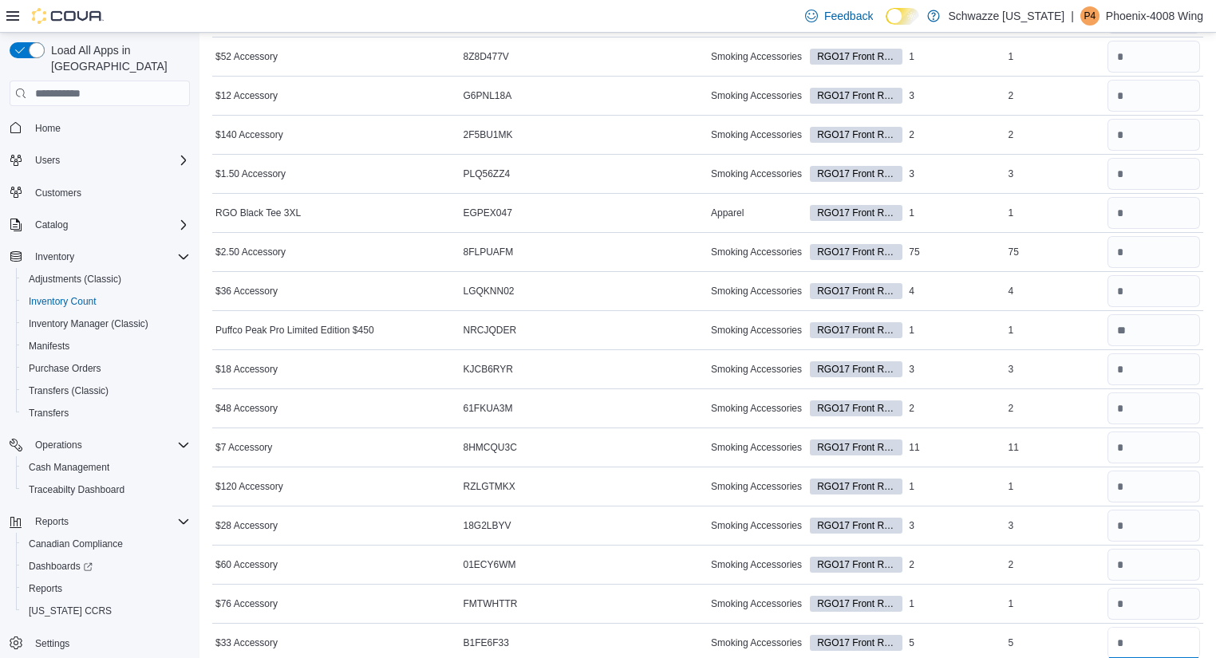
scroll to position [1101, 0]
click at [1165, 488] on input "number" at bounding box center [1154, 487] width 93 height 32
click at [1168, 476] on input "number" at bounding box center [1154, 488] width 93 height 32
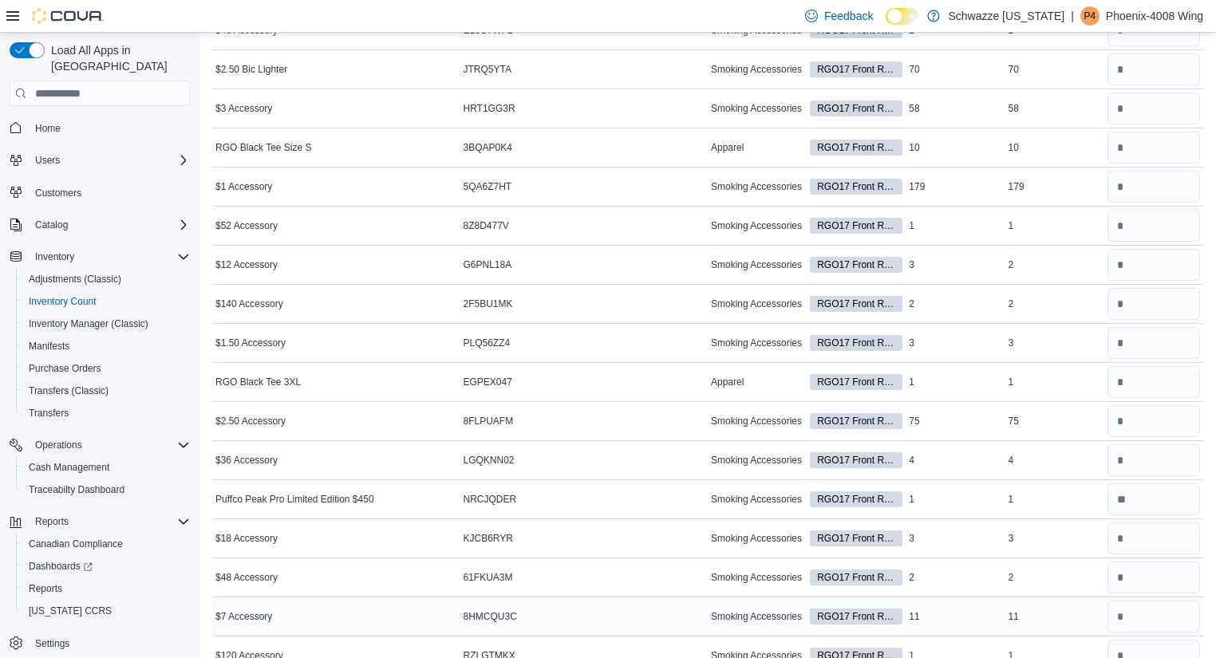
scroll to position [931, 0]
click at [1170, 377] on input "number" at bounding box center [1154, 383] width 93 height 32
type input "*"
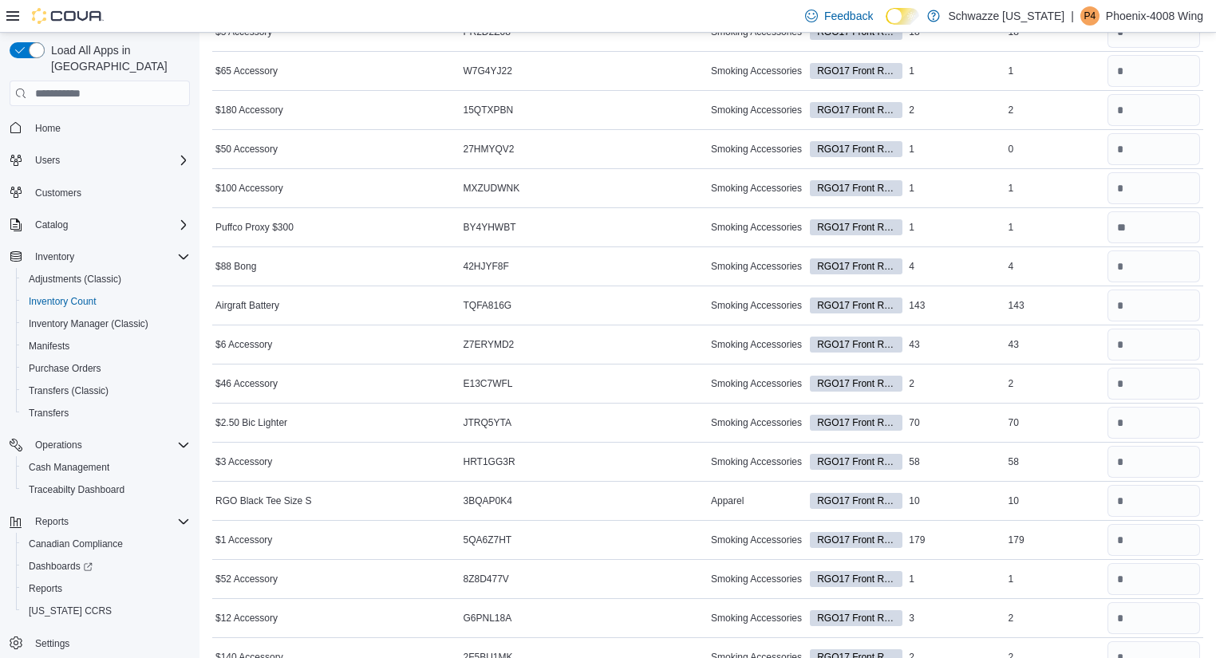
scroll to position [578, 0]
click at [1134, 498] on input "number" at bounding box center [1154, 502] width 93 height 32
type input "**"
click at [1129, 457] on input "number" at bounding box center [1154, 463] width 93 height 32
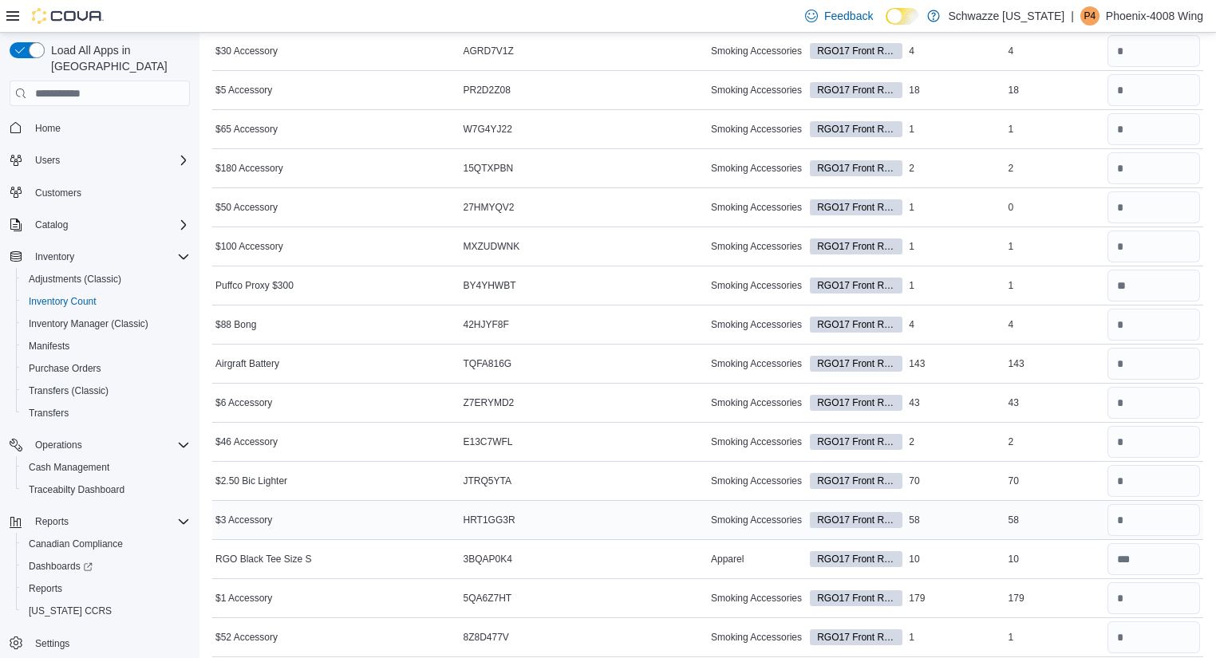
scroll to position [492, 0]
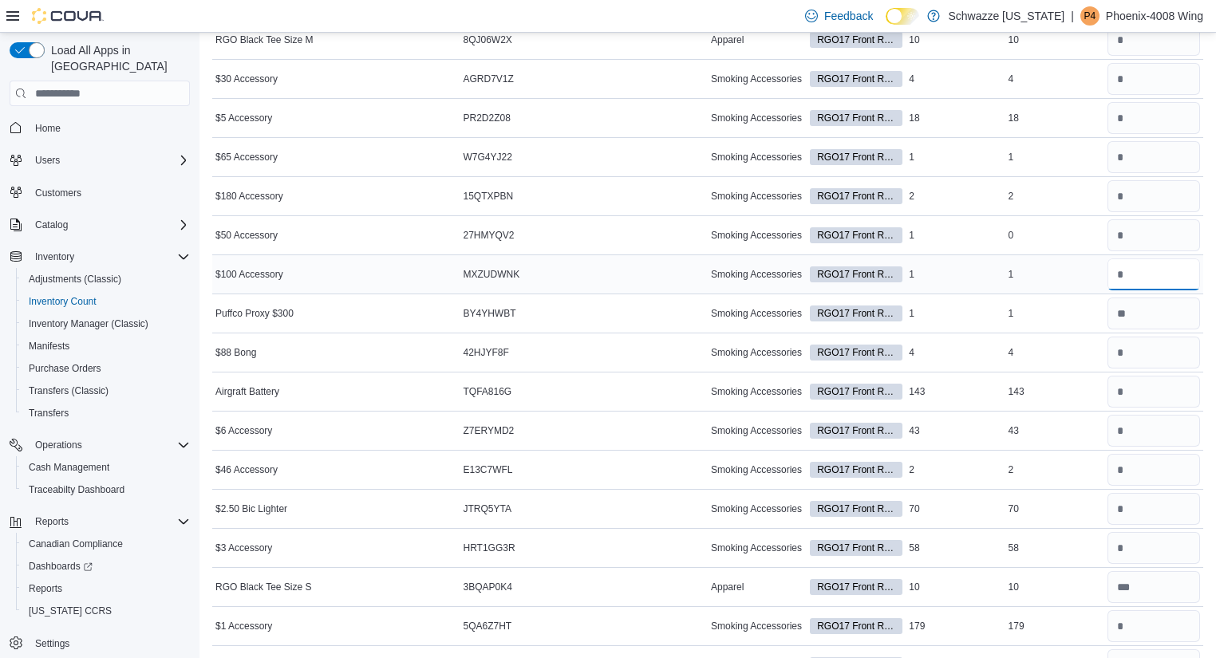
click at [1161, 274] on input "number" at bounding box center [1154, 275] width 93 height 32
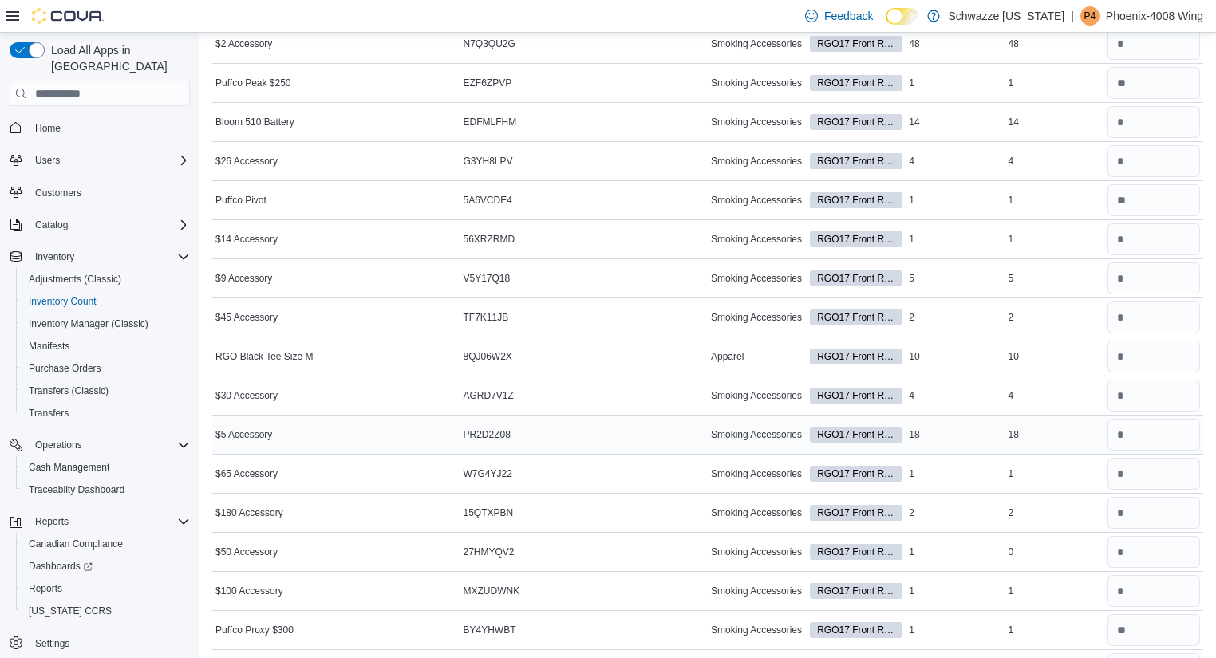
scroll to position [175, 0]
click at [1148, 350] on input "number" at bounding box center [1154, 358] width 93 height 32
type input "**"
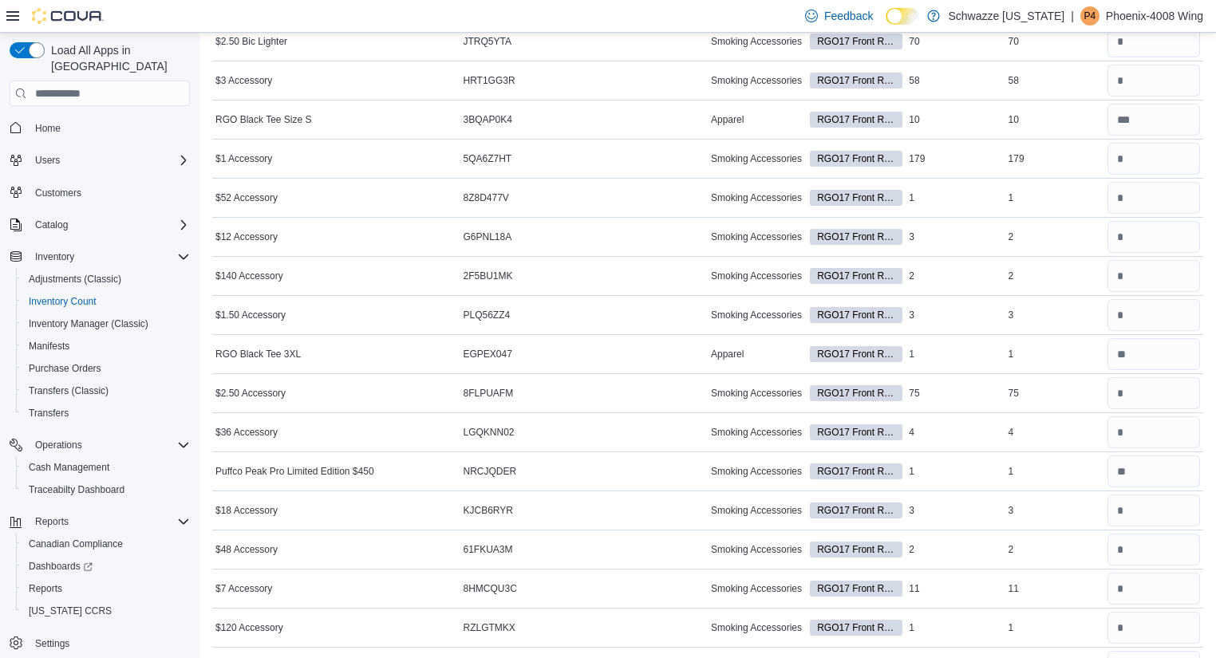
scroll to position [1191, 0]
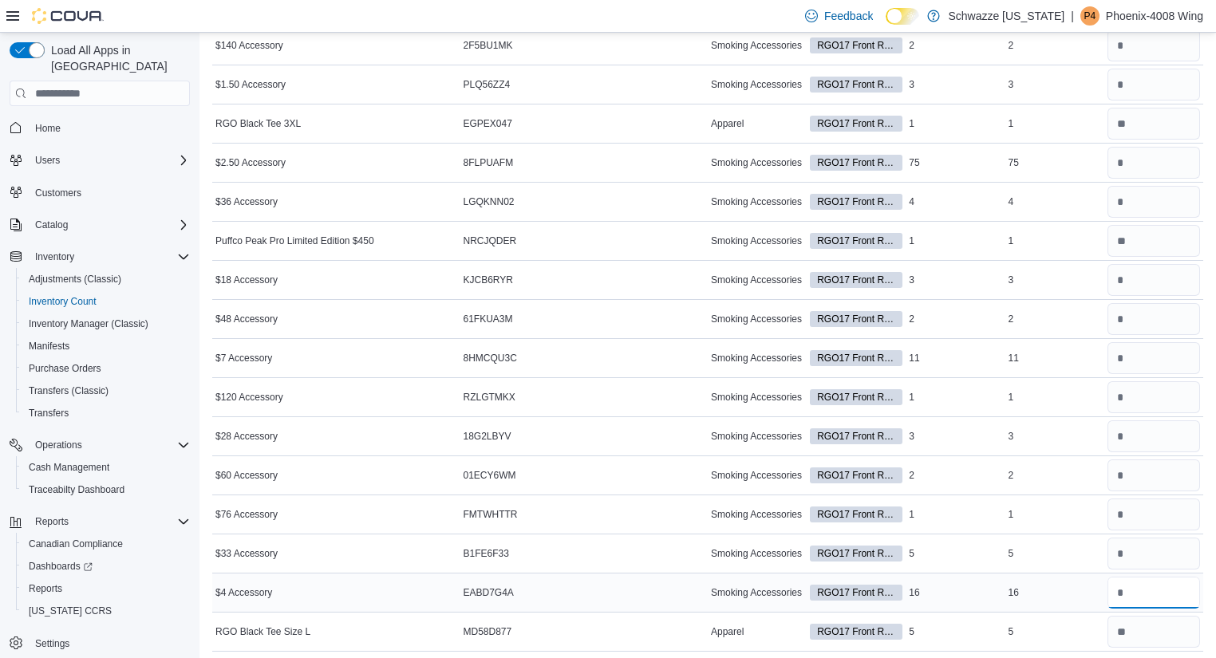
click at [1139, 588] on input "number" at bounding box center [1154, 593] width 93 height 32
type input "*"
click at [1148, 538] on input "number" at bounding box center [1154, 554] width 93 height 32
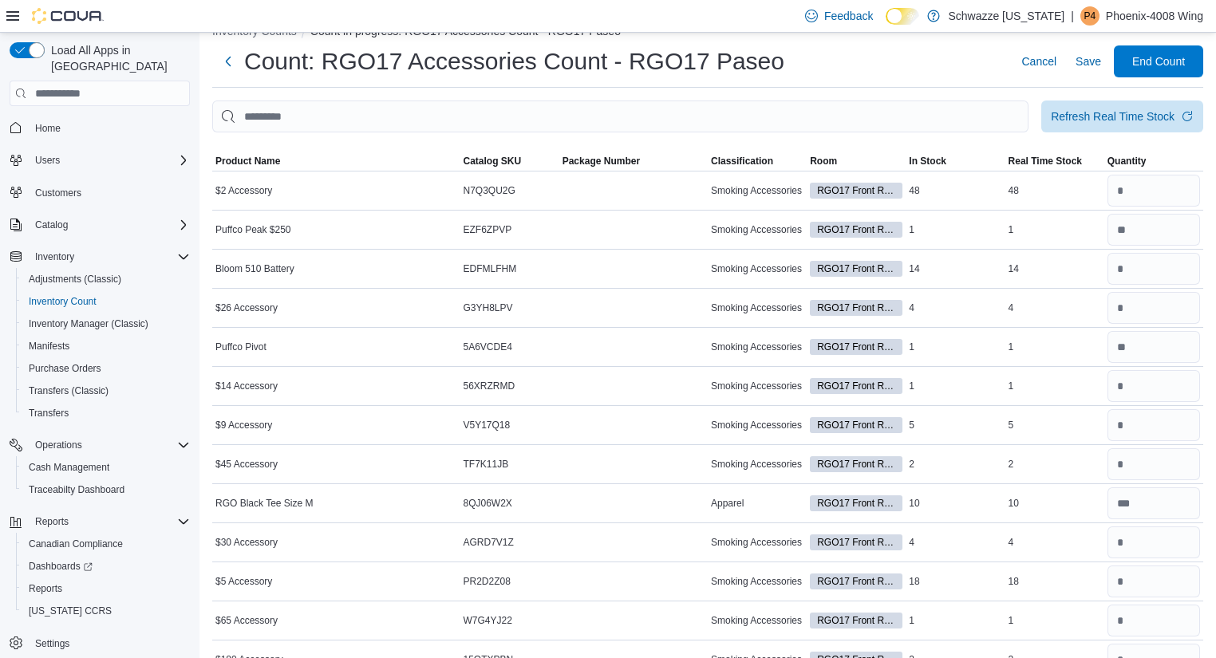
scroll to position [0, 0]
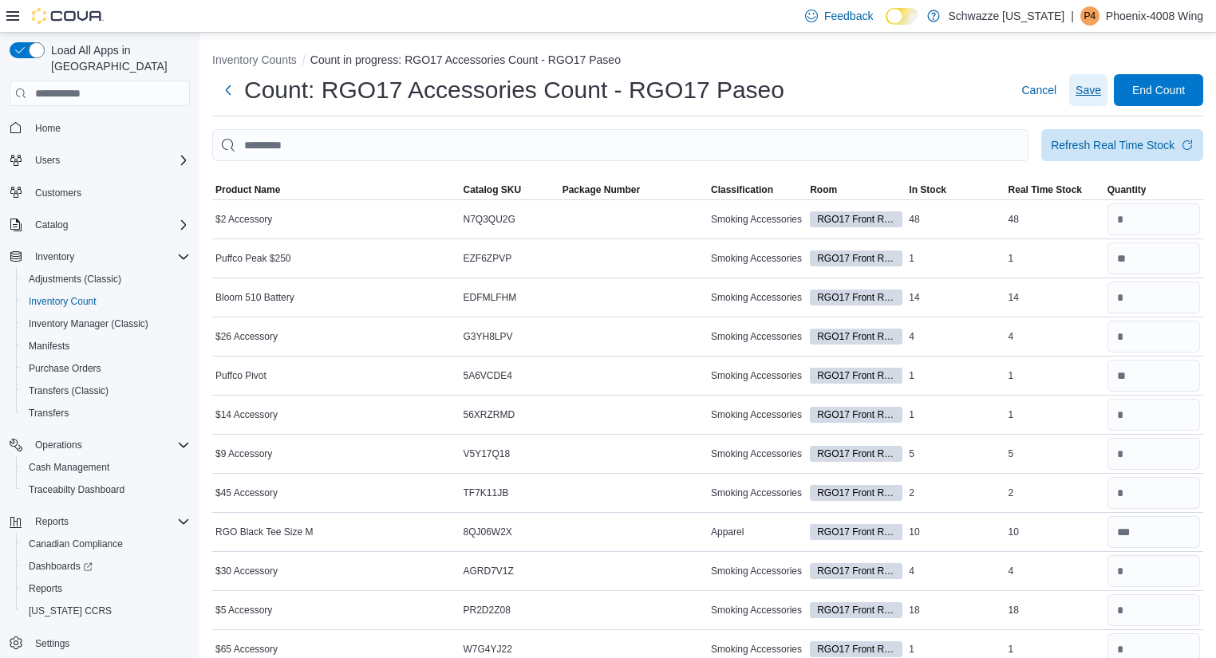
click at [1087, 96] on span "Save" at bounding box center [1089, 90] width 26 height 16
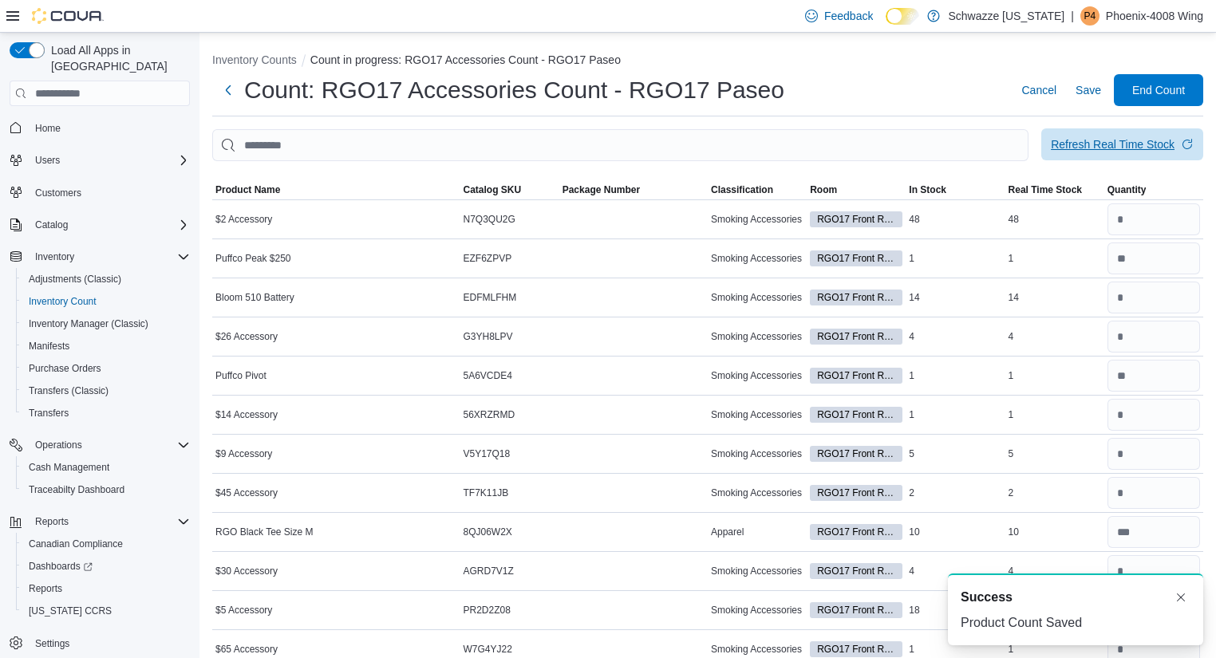
click at [1107, 147] on div "Refresh Real Time Stock" at bounding box center [1113, 144] width 124 height 16
click at [1115, 13] on p "Phoenix-4008 Wing" at bounding box center [1154, 15] width 97 height 19
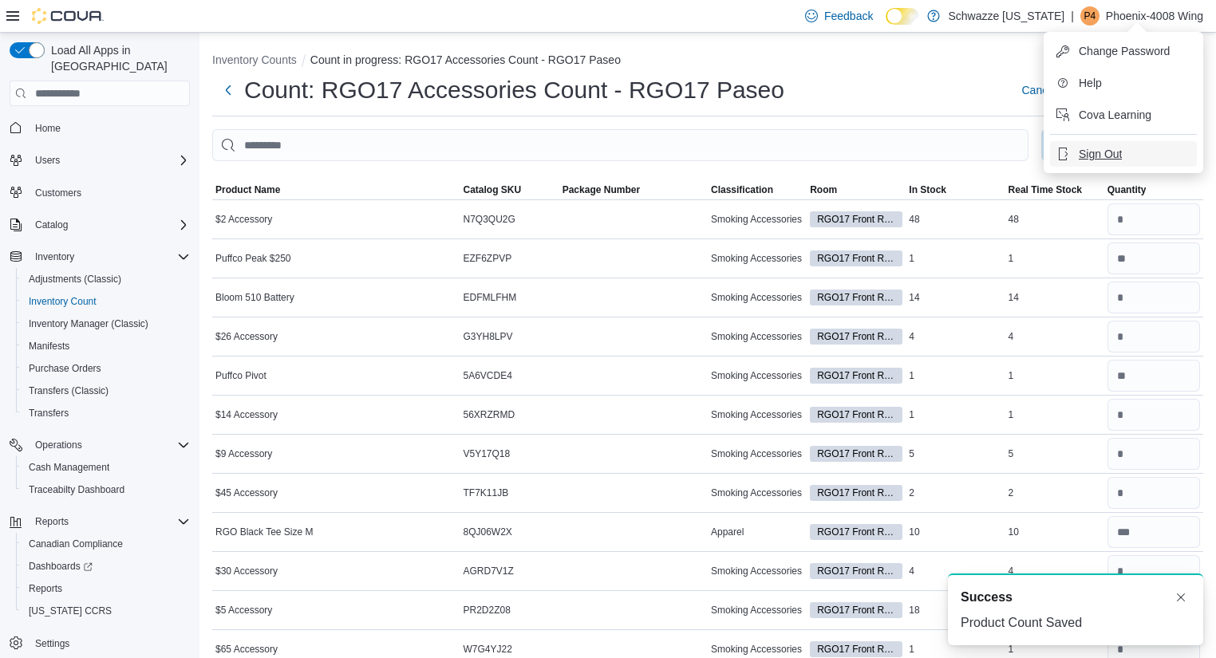
click at [1112, 147] on span "Sign Out" at bounding box center [1100, 154] width 43 height 16
